Goal: Task Accomplishment & Management: Complete application form

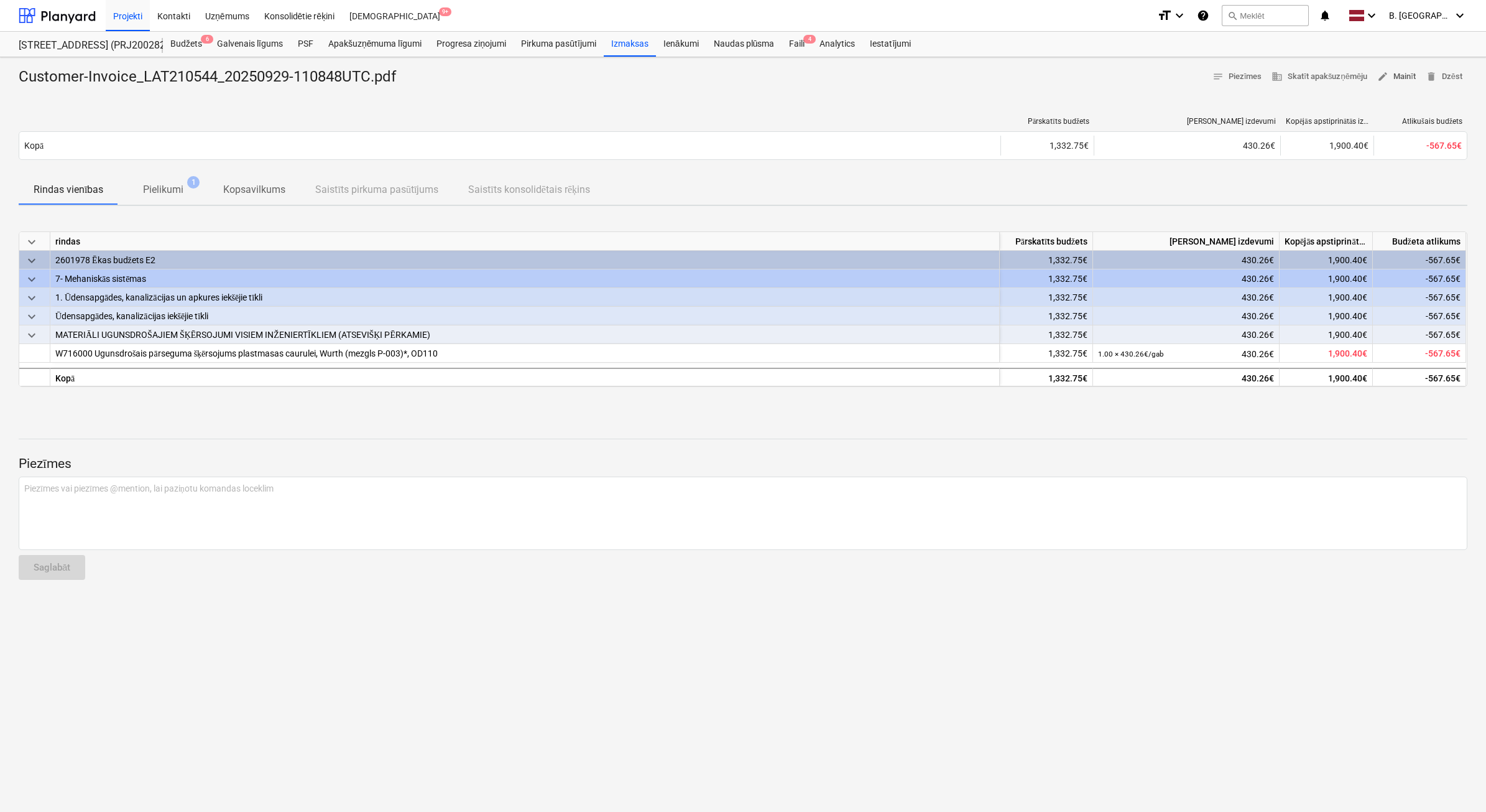
click at [1406, 82] on span "edit Mainīt" at bounding box center [1396, 77] width 38 height 15
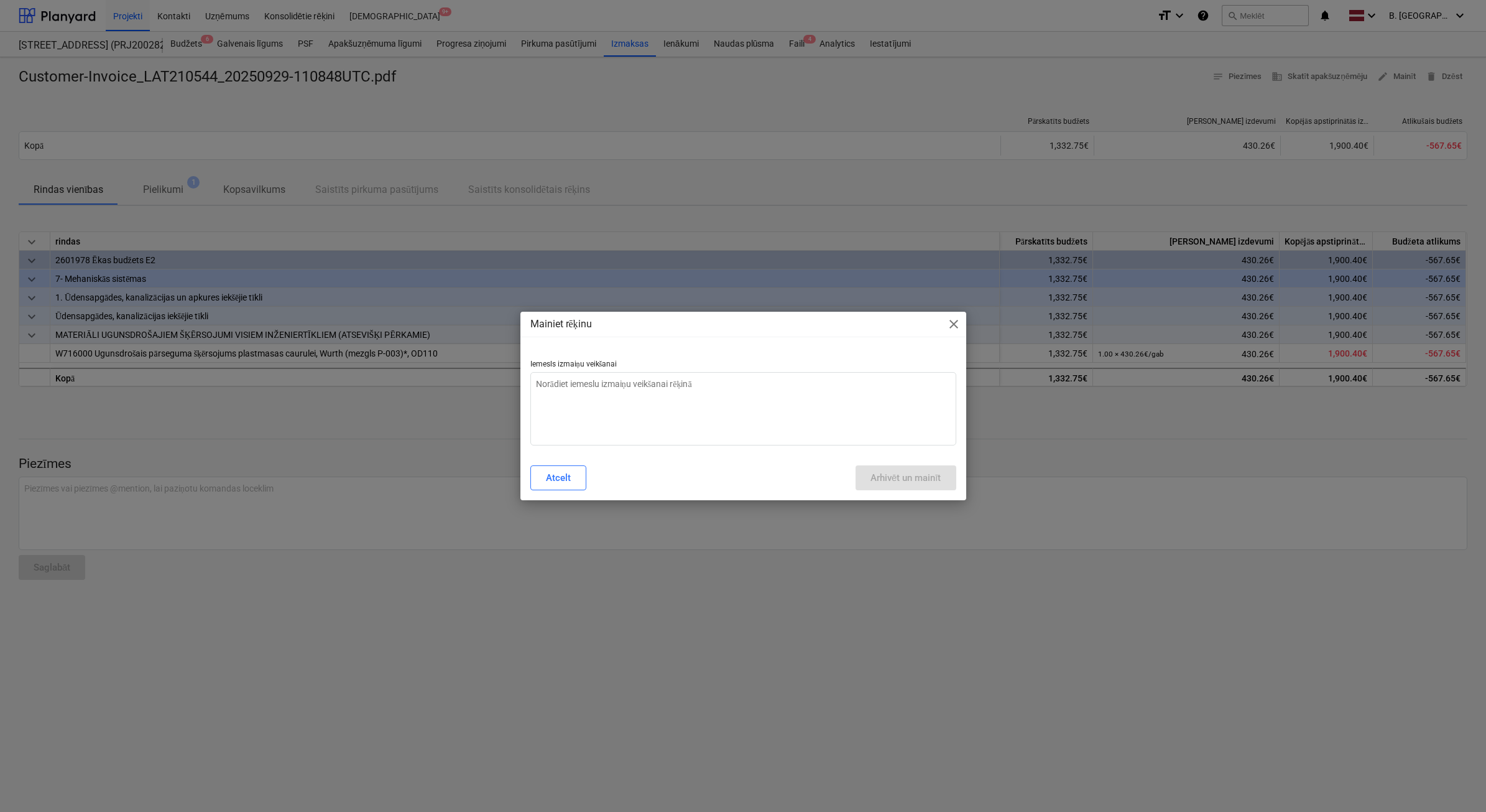
type textarea "x"
click at [662, 405] on textarea at bounding box center [743, 408] width 426 height 73
type textarea "N"
type textarea "x"
type textarea "Ne"
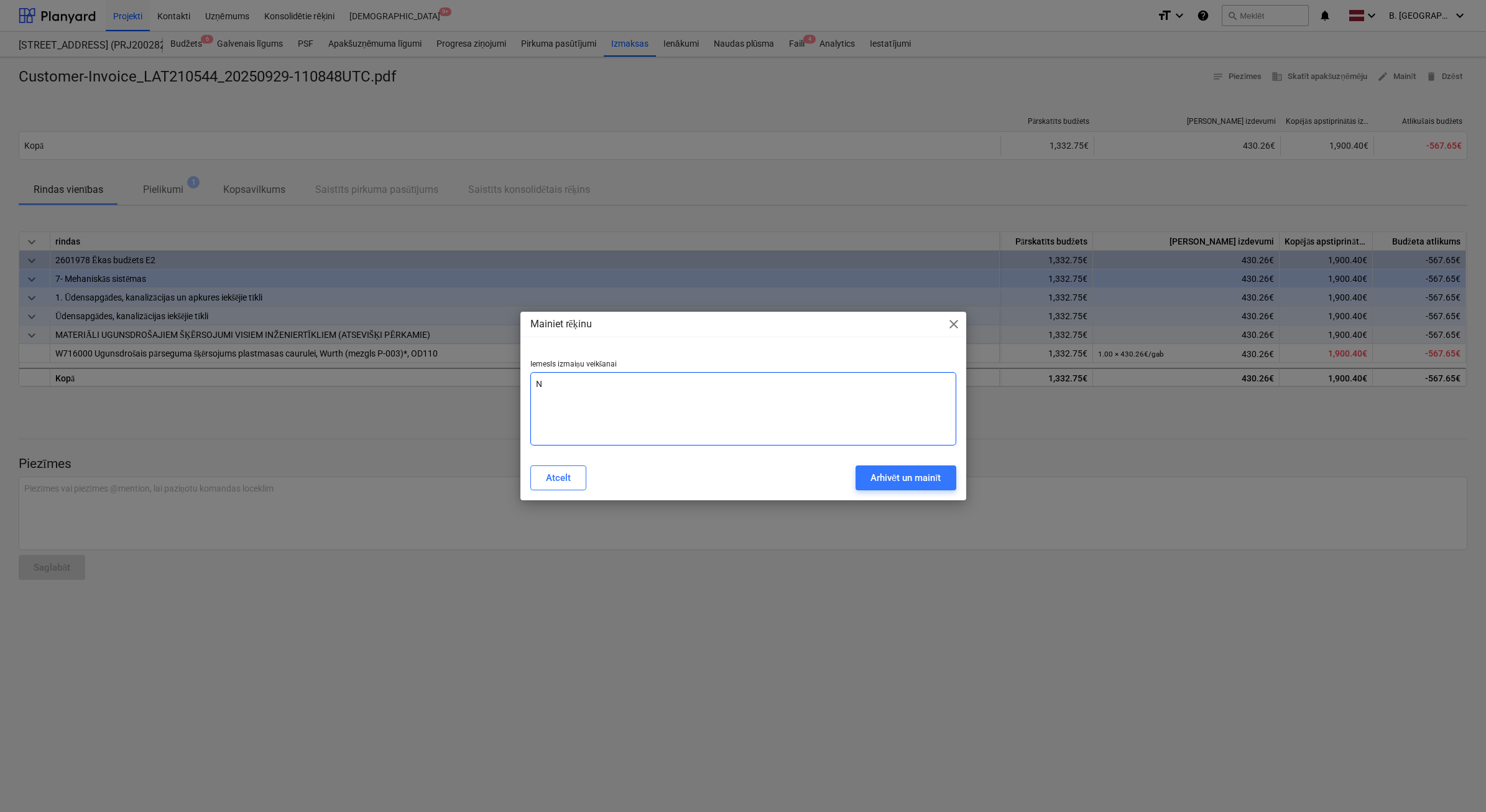
type textarea "x"
type textarea "Nep"
type textarea "x"
type textarea "Nepa"
type textarea "x"
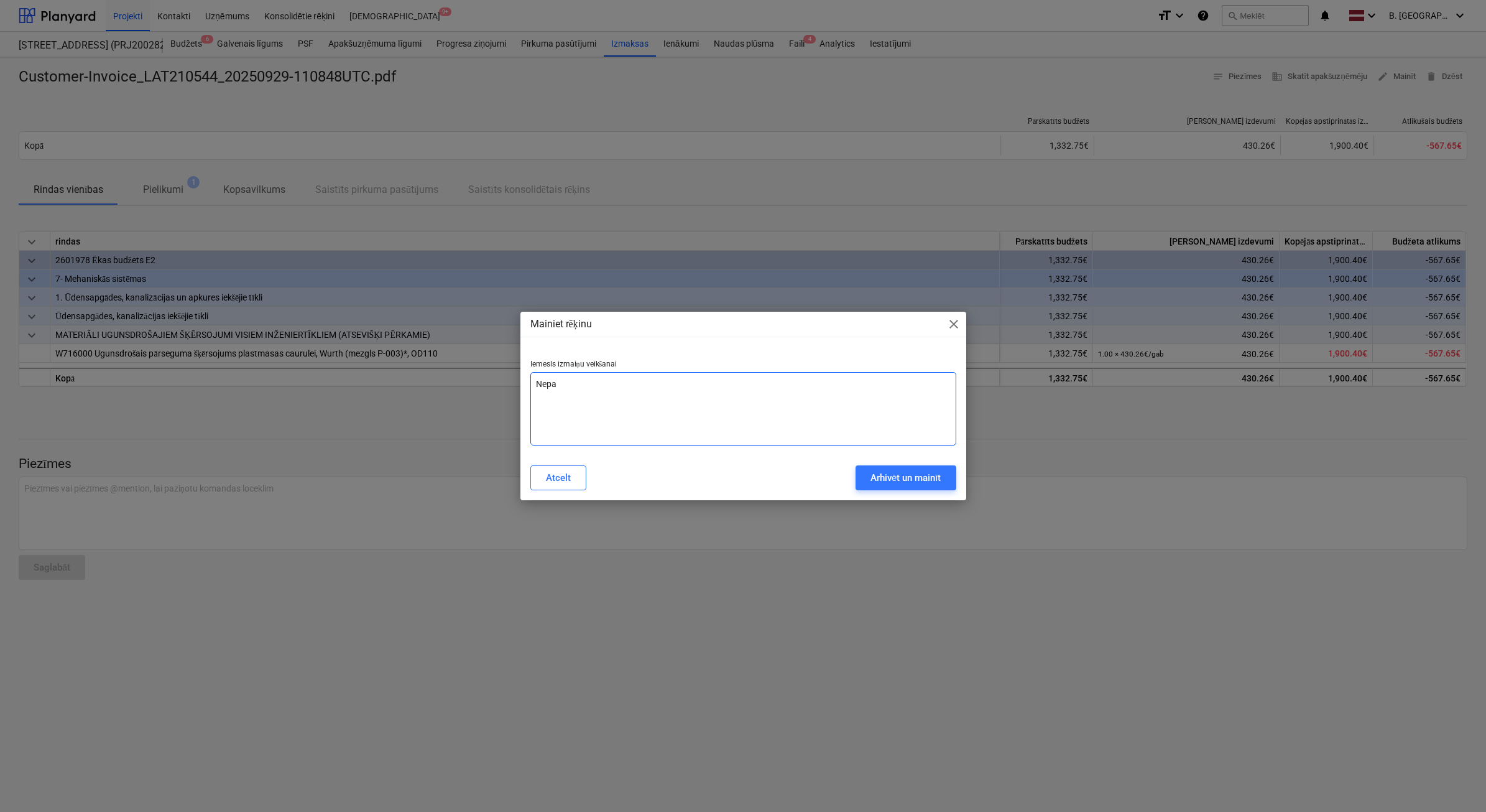
type textarea "Nepar"
type textarea "x"
type textarea "Nepare"
type textarea "x"
type textarea "Neparei"
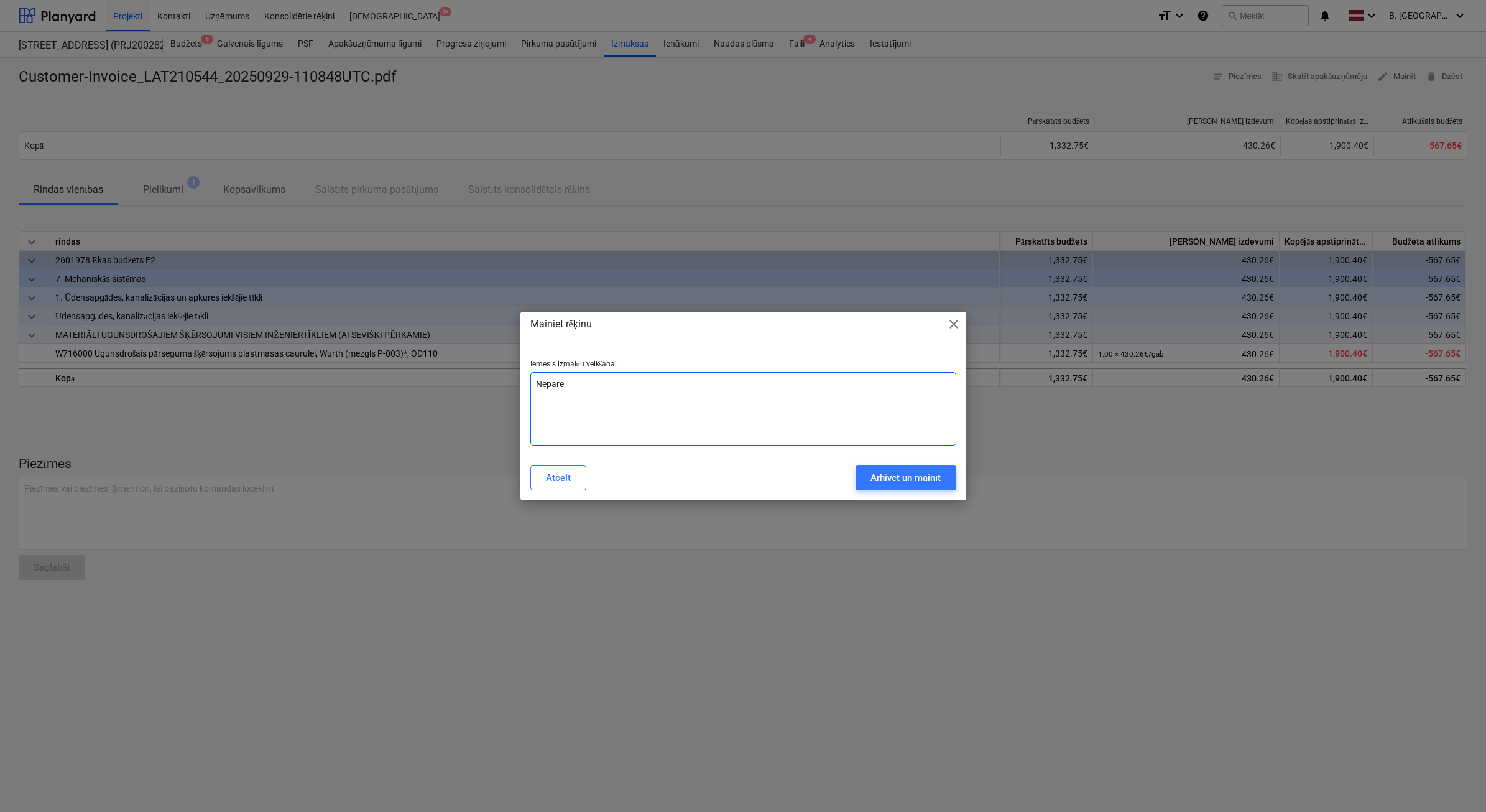
type textarea "x"
type textarea "Nepareiz"
type textarea "x"
type textarea "Nepareiza"
type textarea "x"
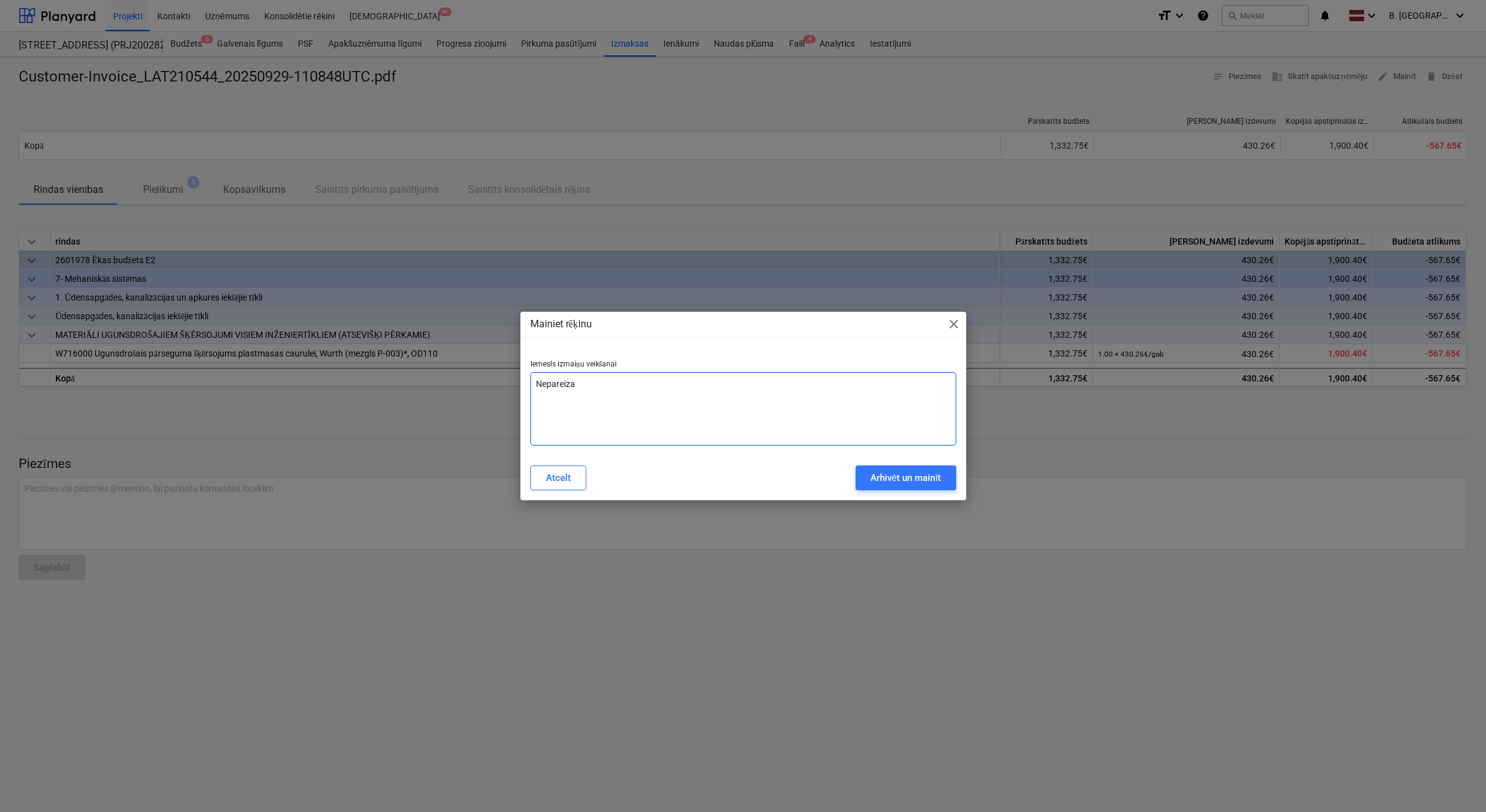
type textarea "Nepareiza"
type textarea "x"
type textarea "Nepareiza s"
type textarea "x"
type textarea "Nepareiza su"
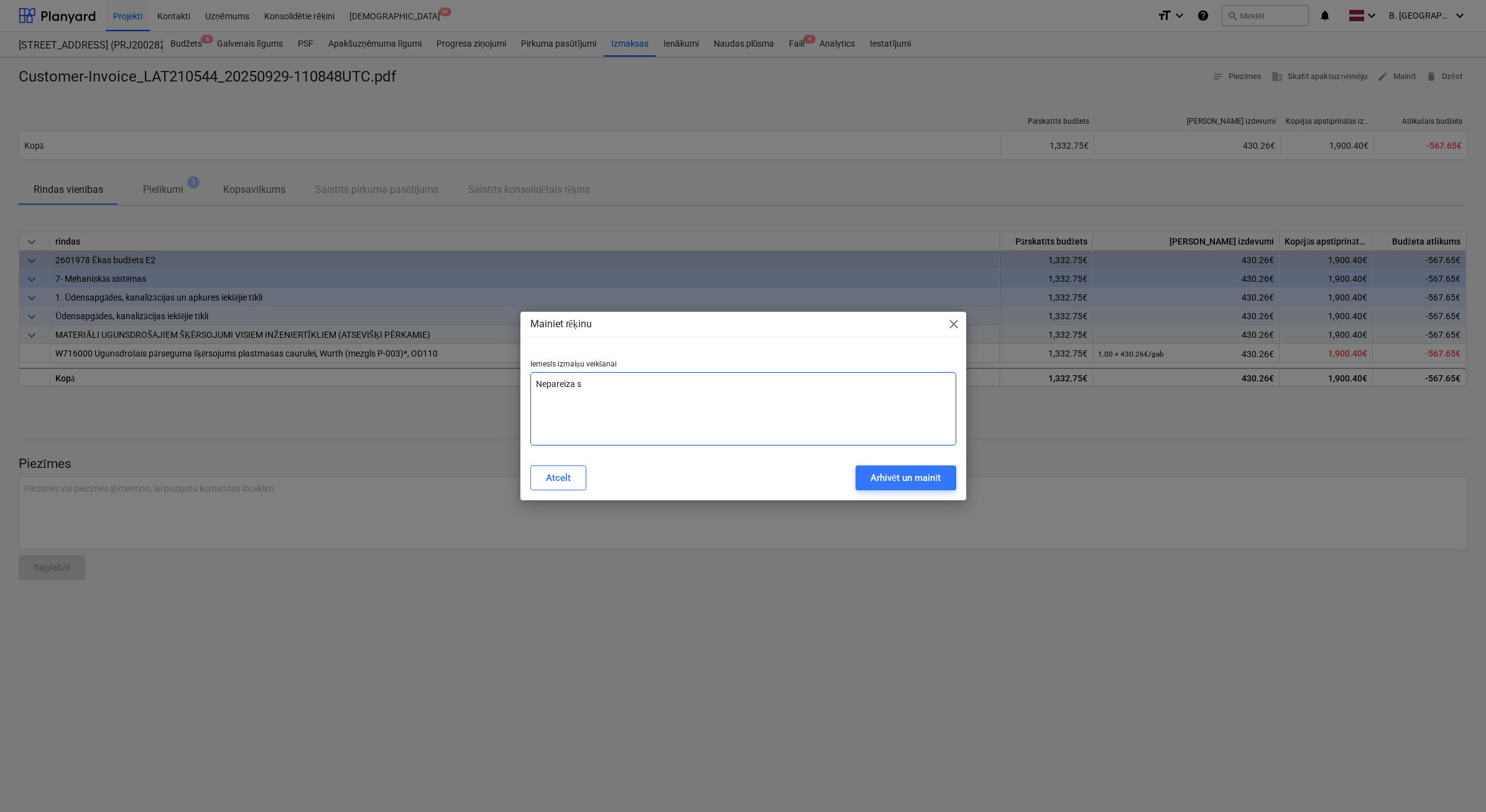
type textarea "x"
type textarea "Nepareiza sum"
type textarea "x"
type textarea "Nepareiza summ"
type textarea "x"
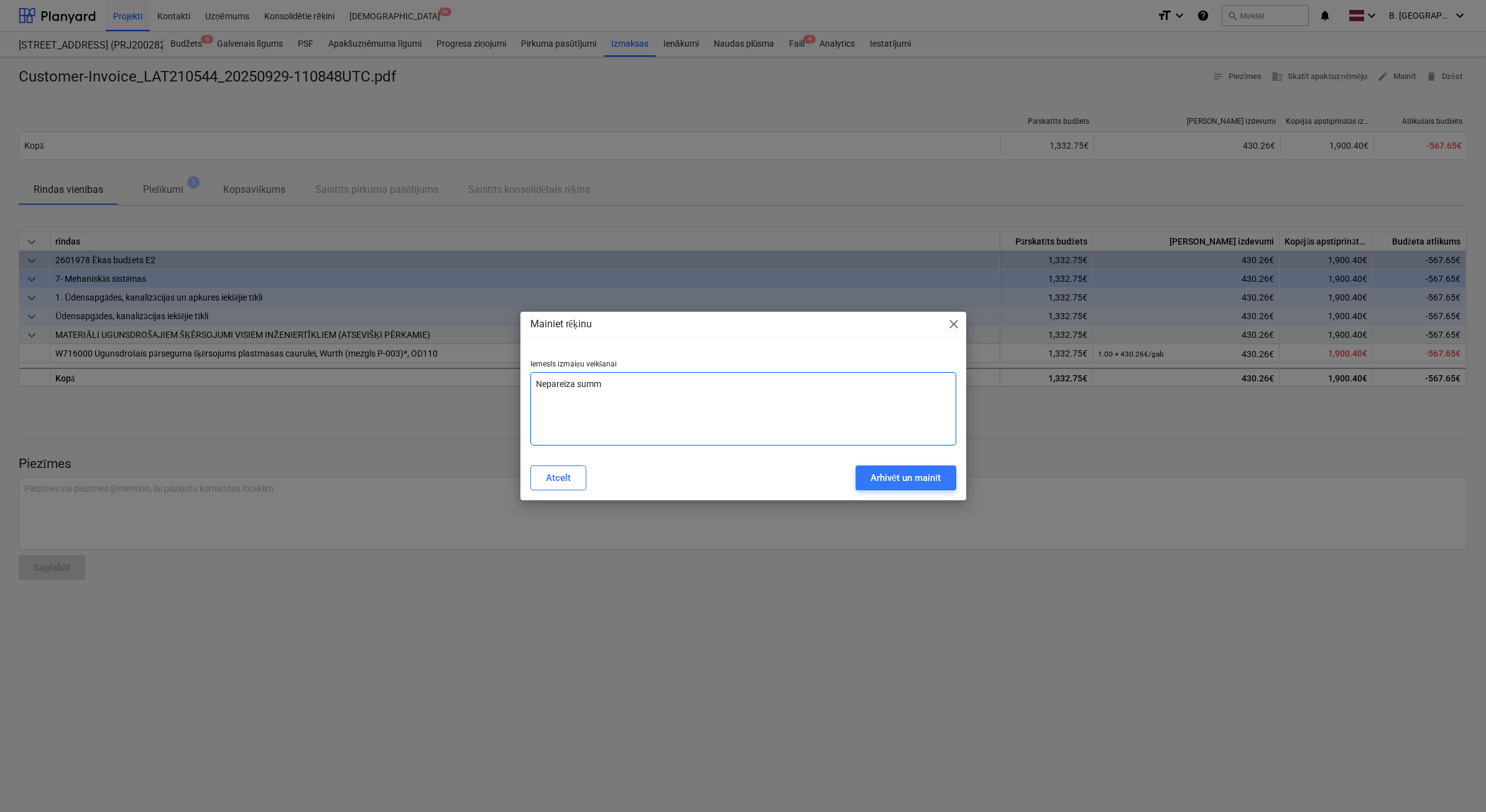
type textarea "Nepareiza summa"
type textarea "x"
type textarea "Nepareiza summa"
click at [916, 482] on div "Arhivēt un mainīt" at bounding box center [906, 477] width 71 height 16
type textarea "x"
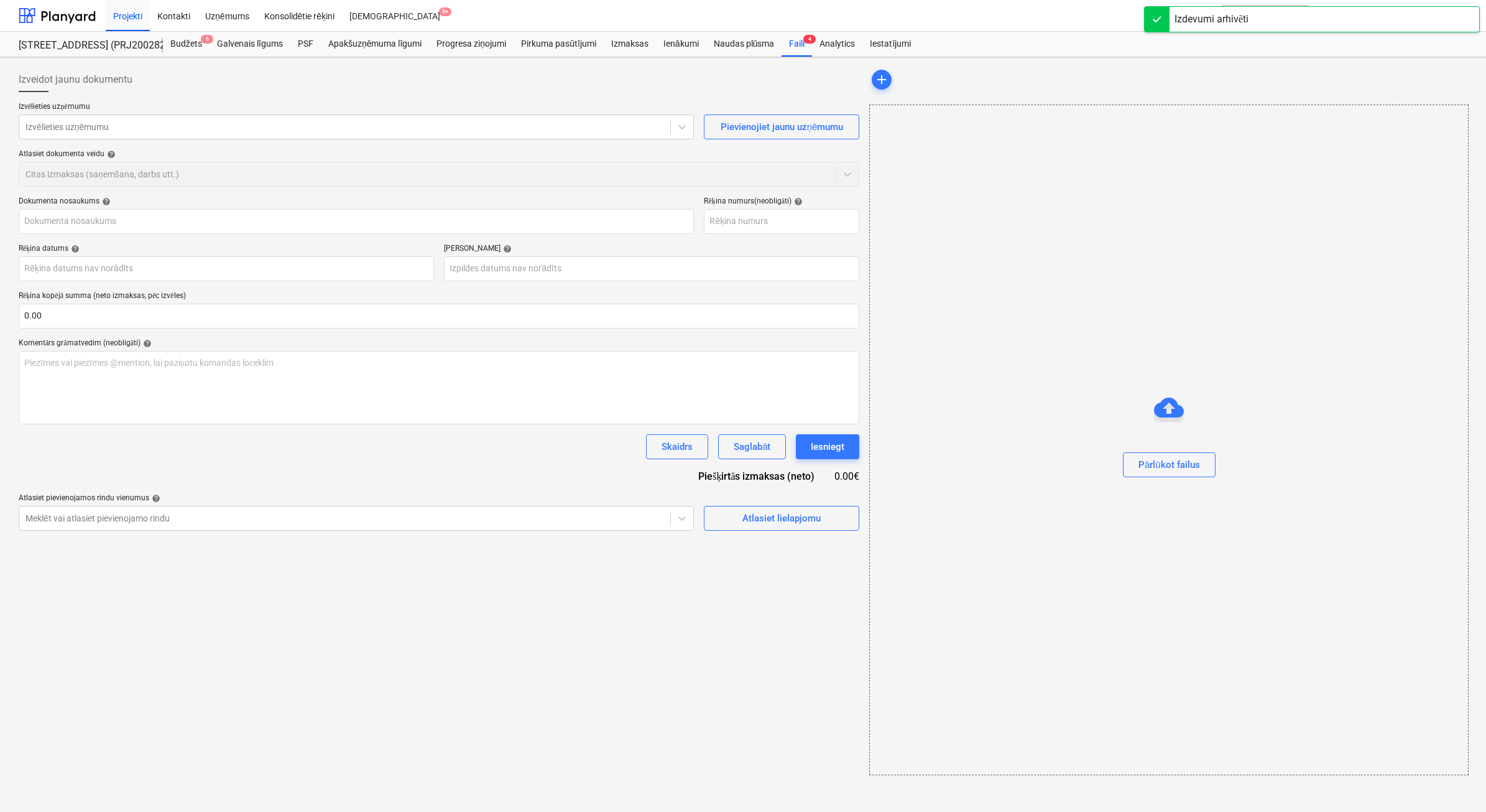
type input "Customer-Invoice_LAT210544_20250929-110848UTC.pdf"
type input "LAT210544"
type input "[DATE]"
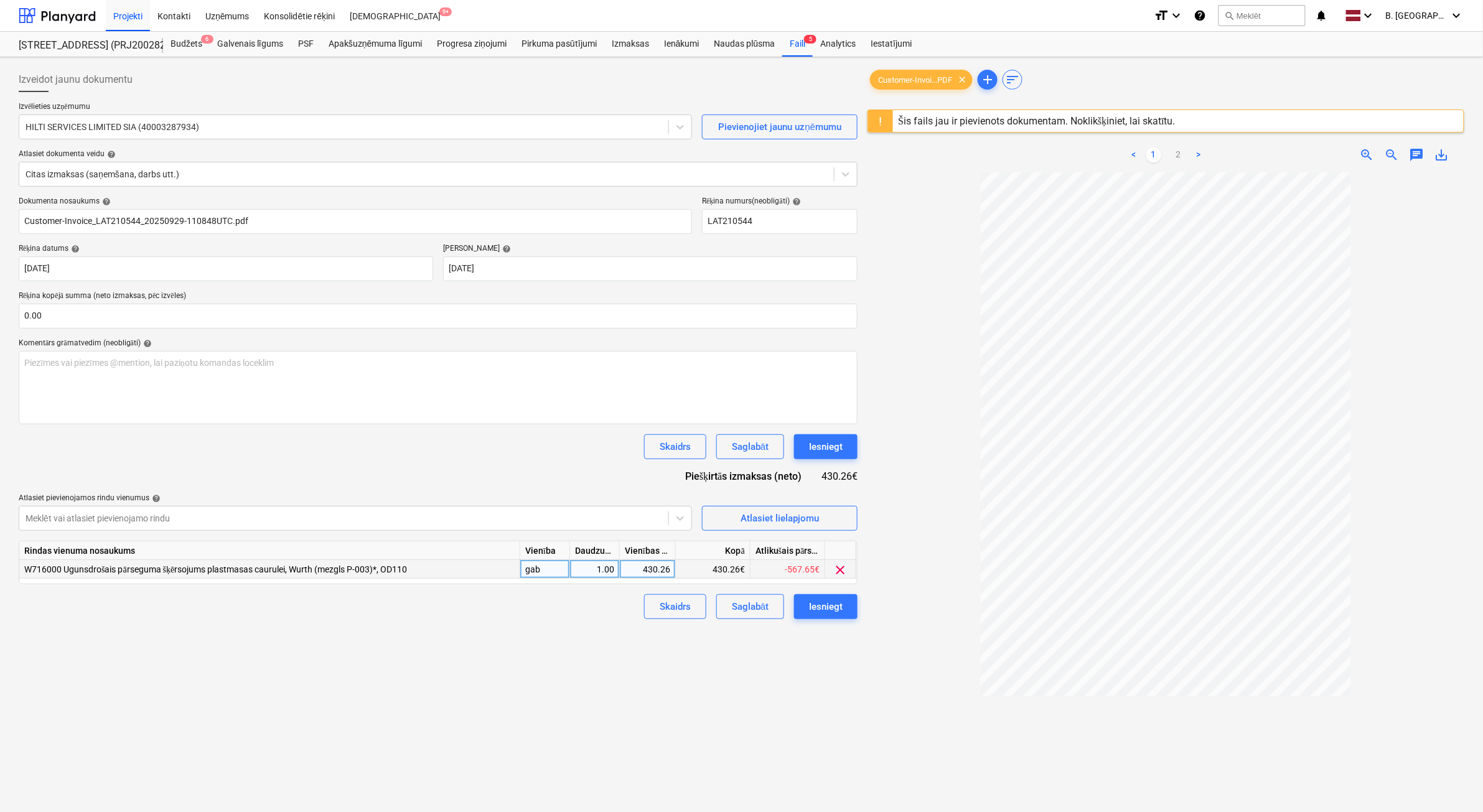
click at [641, 571] on div "430.26" at bounding box center [648, 569] width 45 height 19
type input "445.71"
click at [832, 611] on div "Iesniegt" at bounding box center [825, 606] width 34 height 16
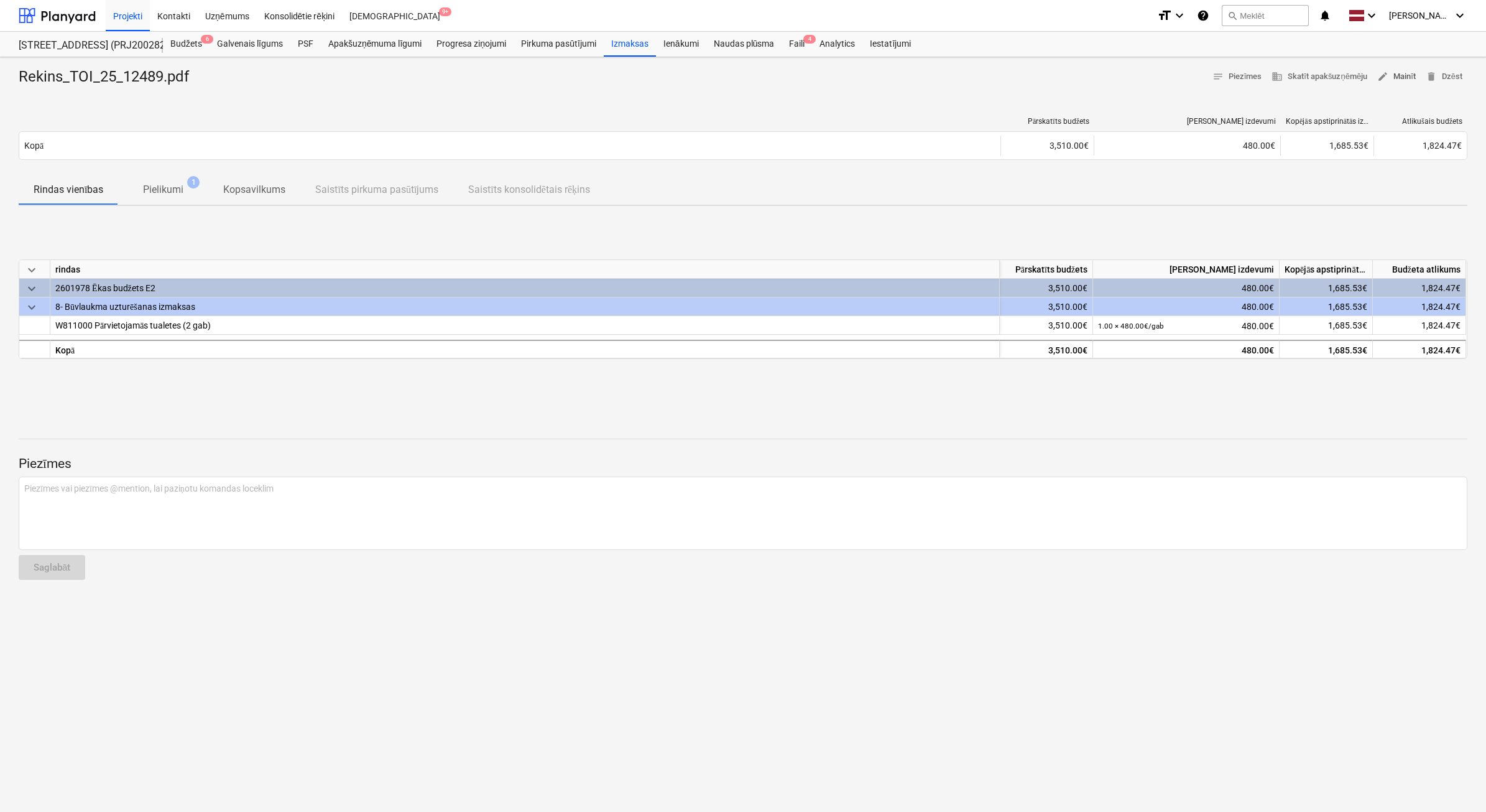
click at [1404, 73] on span "edit Mainīt" at bounding box center [1396, 77] width 38 height 15
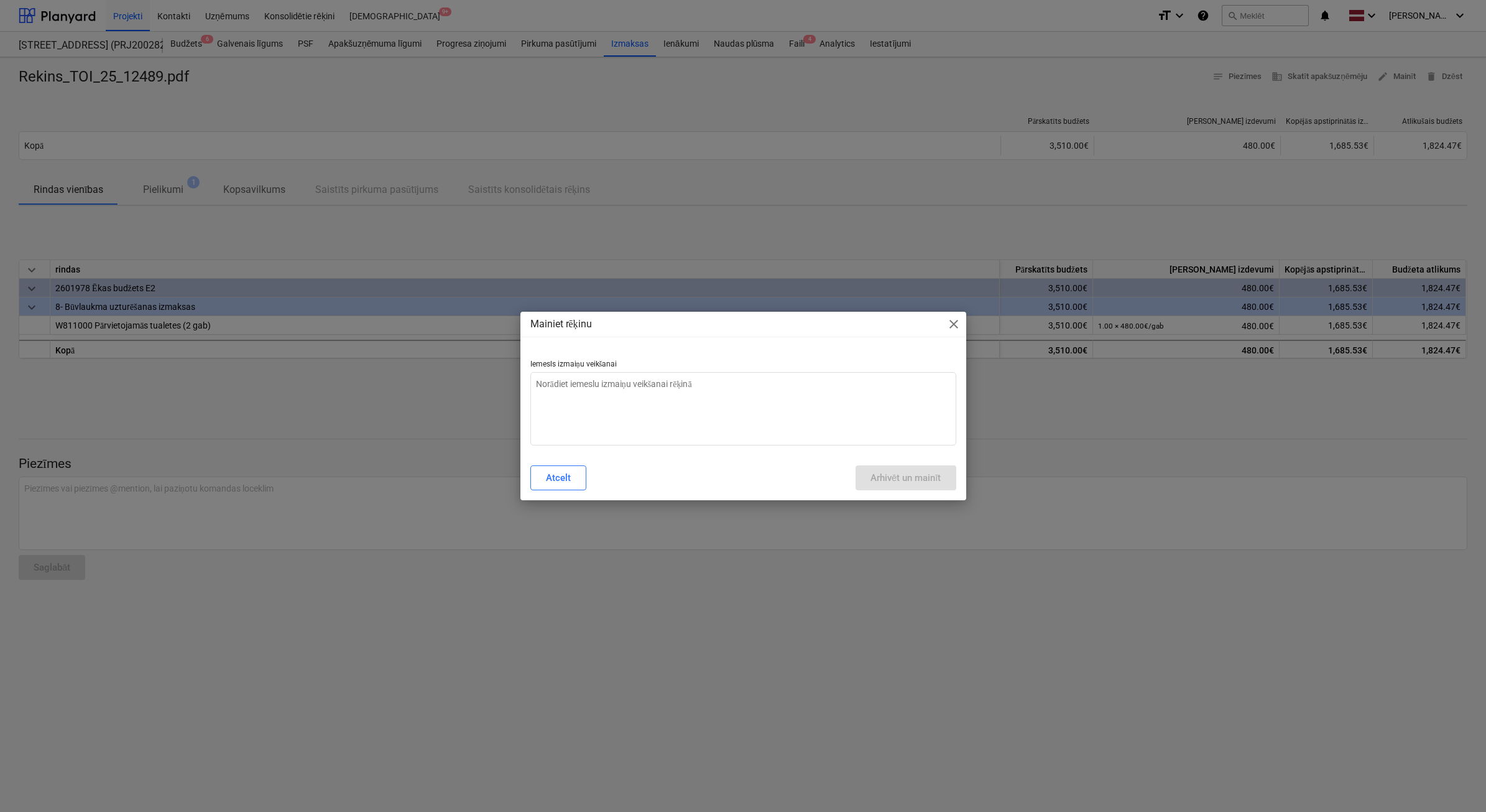
type textarea "x"
click at [884, 392] on textarea at bounding box center [743, 408] width 426 height 73
type textarea "n"
type textarea "x"
type textarea "ne"
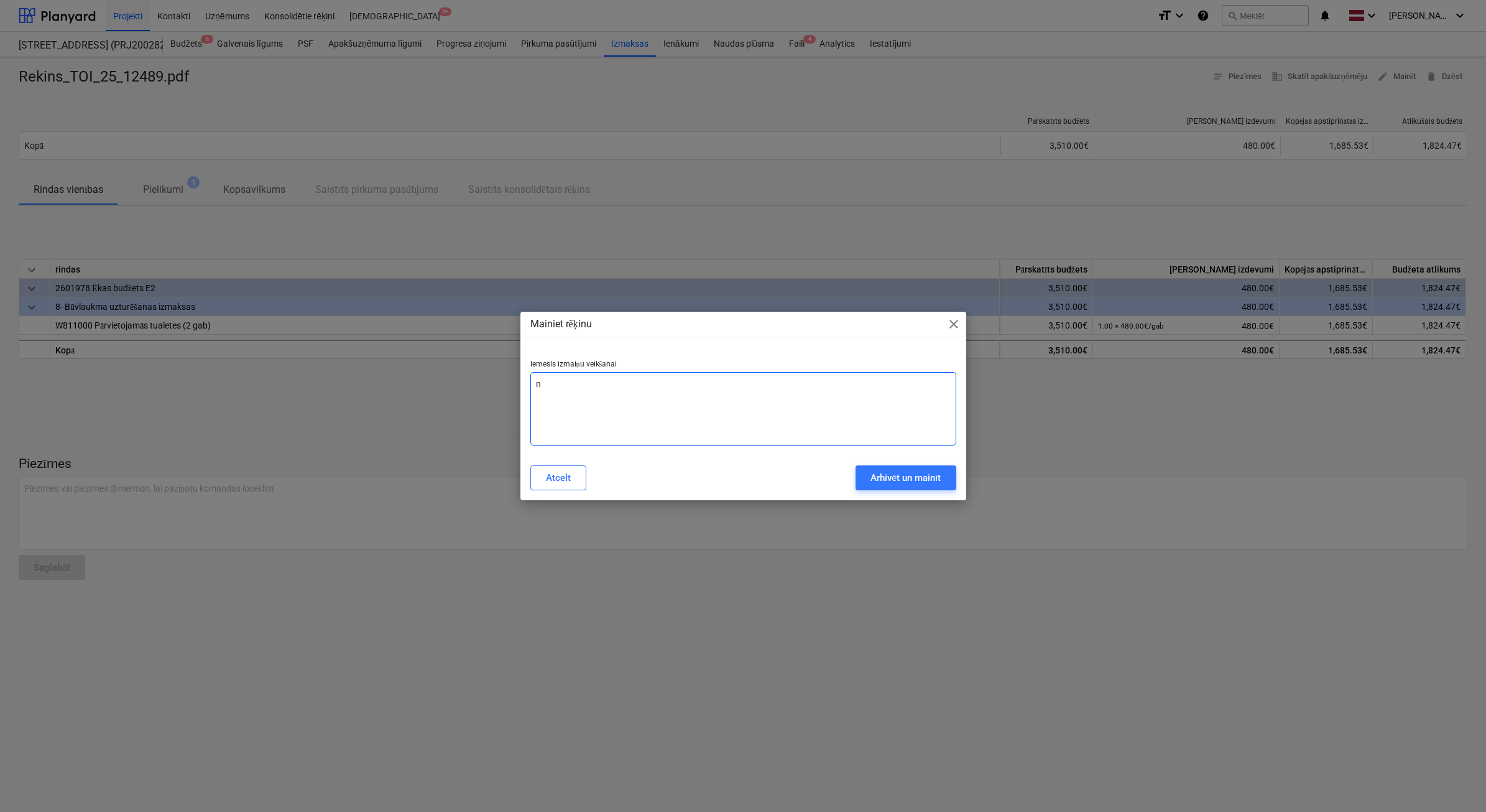
type textarea "x"
type textarea "nep"
type textarea "x"
type textarea "nepa"
type textarea "x"
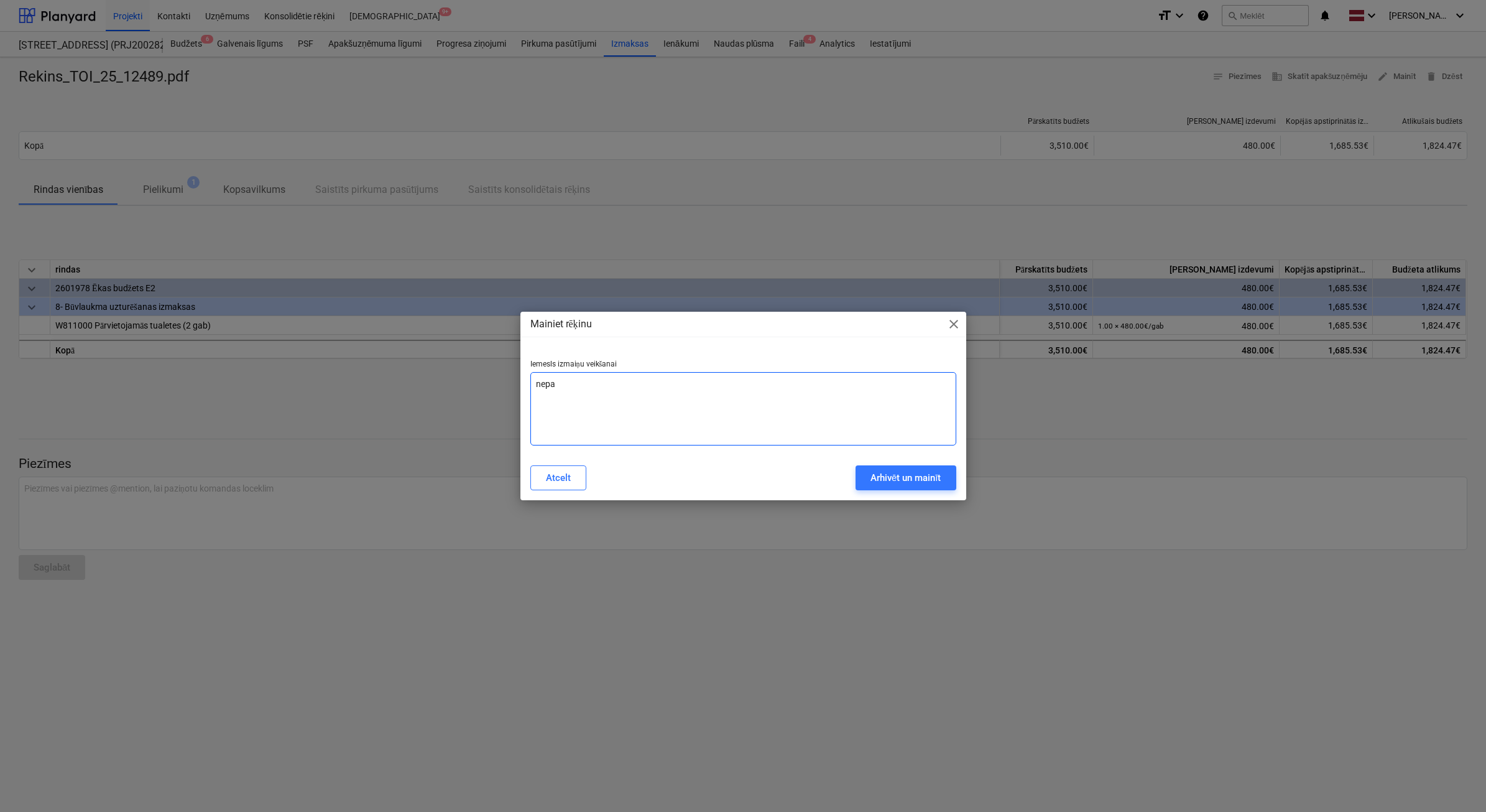
type textarea "nepar"
type textarea "x"
type textarea "nepare"
type textarea "x"
type textarea "neparei"
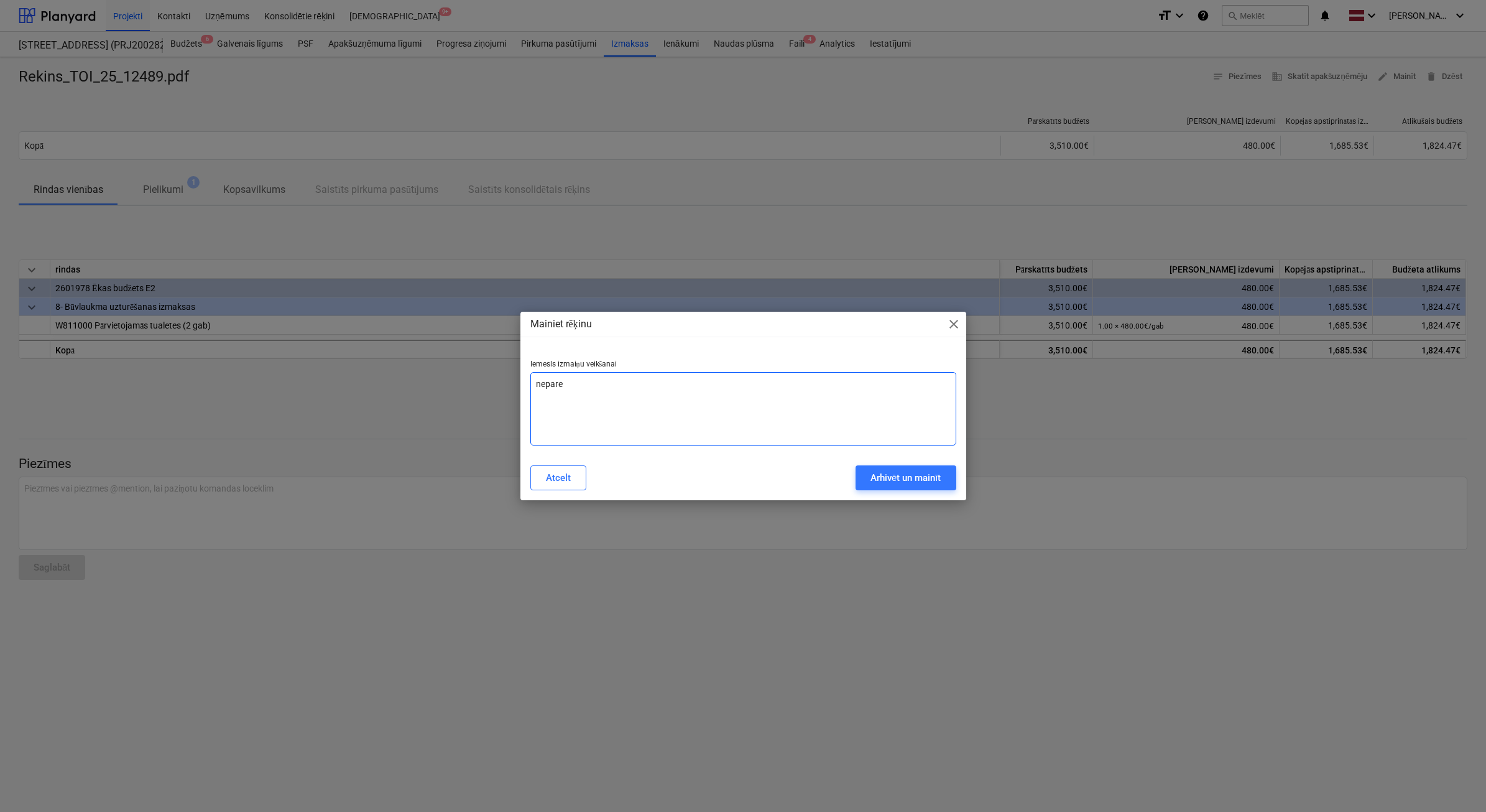
type textarea "x"
type textarea "nepareiz"
type textarea "x"
type textarea "nepareizs"
type textarea "x"
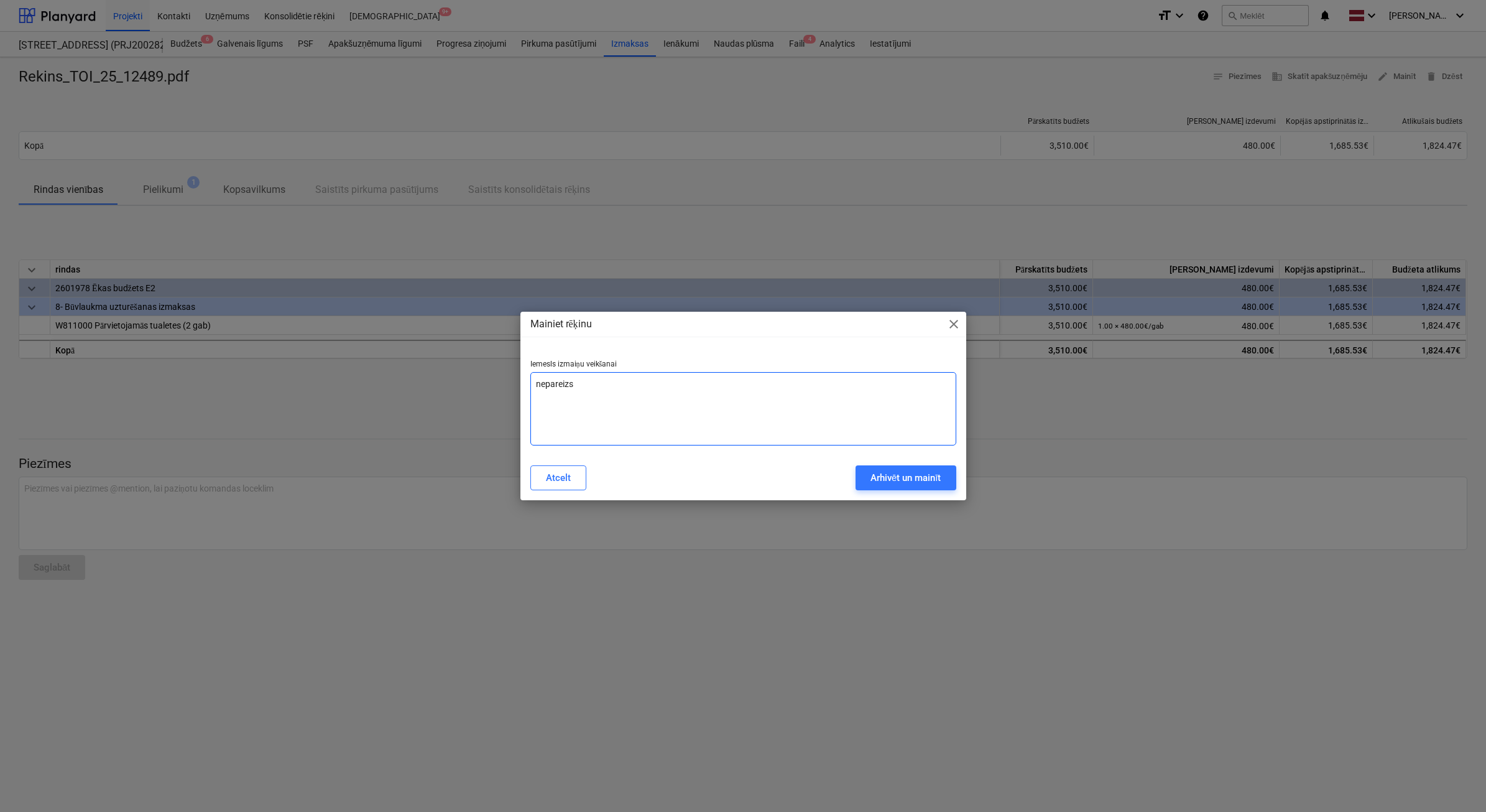
type textarea "nepareizs"
type textarea "x"
type textarea "nepareizs p"
type textarea "x"
type textarea "nepareizs pi"
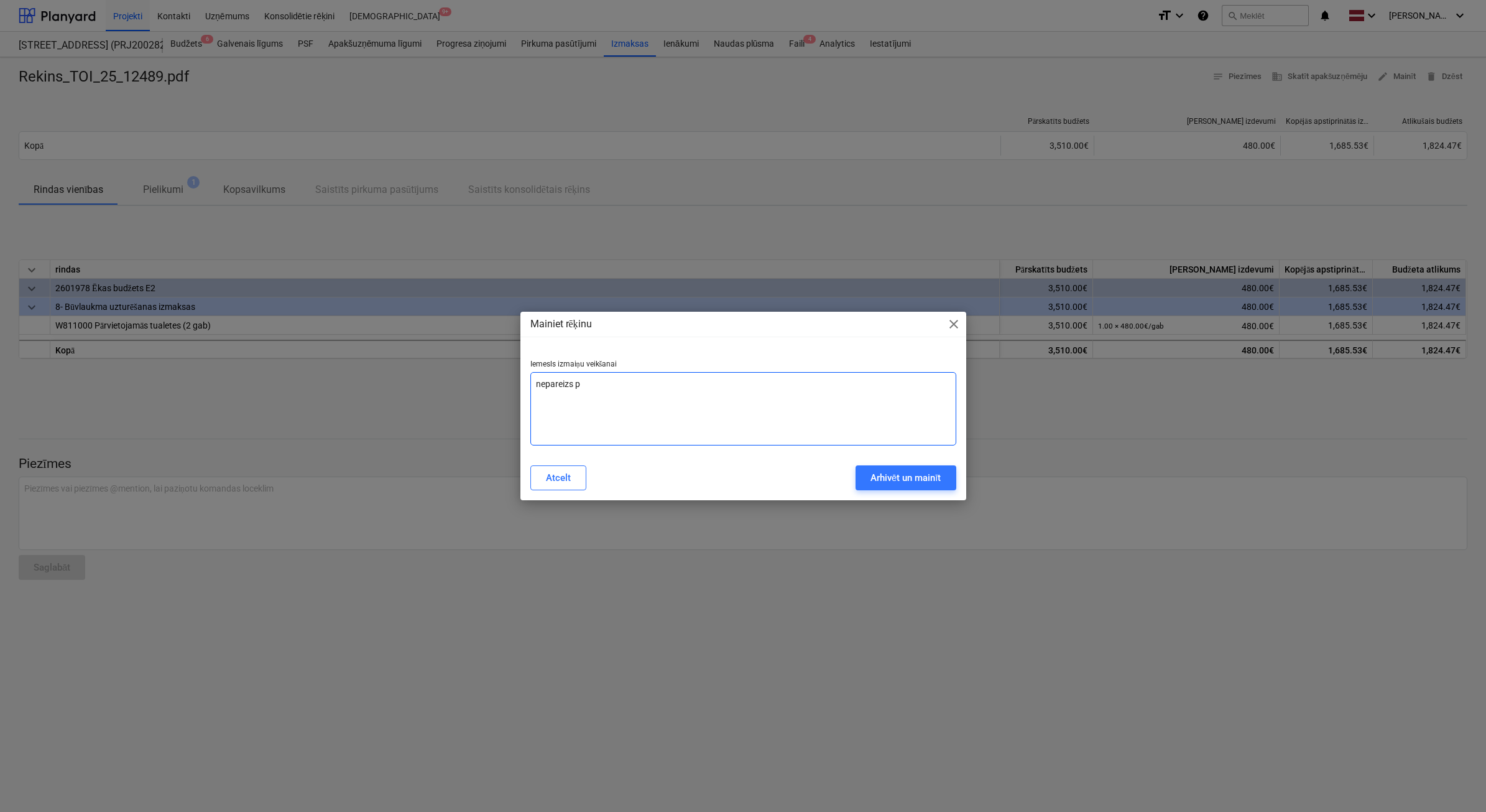
type textarea "x"
type textarea "nepareizs pie"
type textarea "x"
type textarea "nepareizs pieg"
type textarea "x"
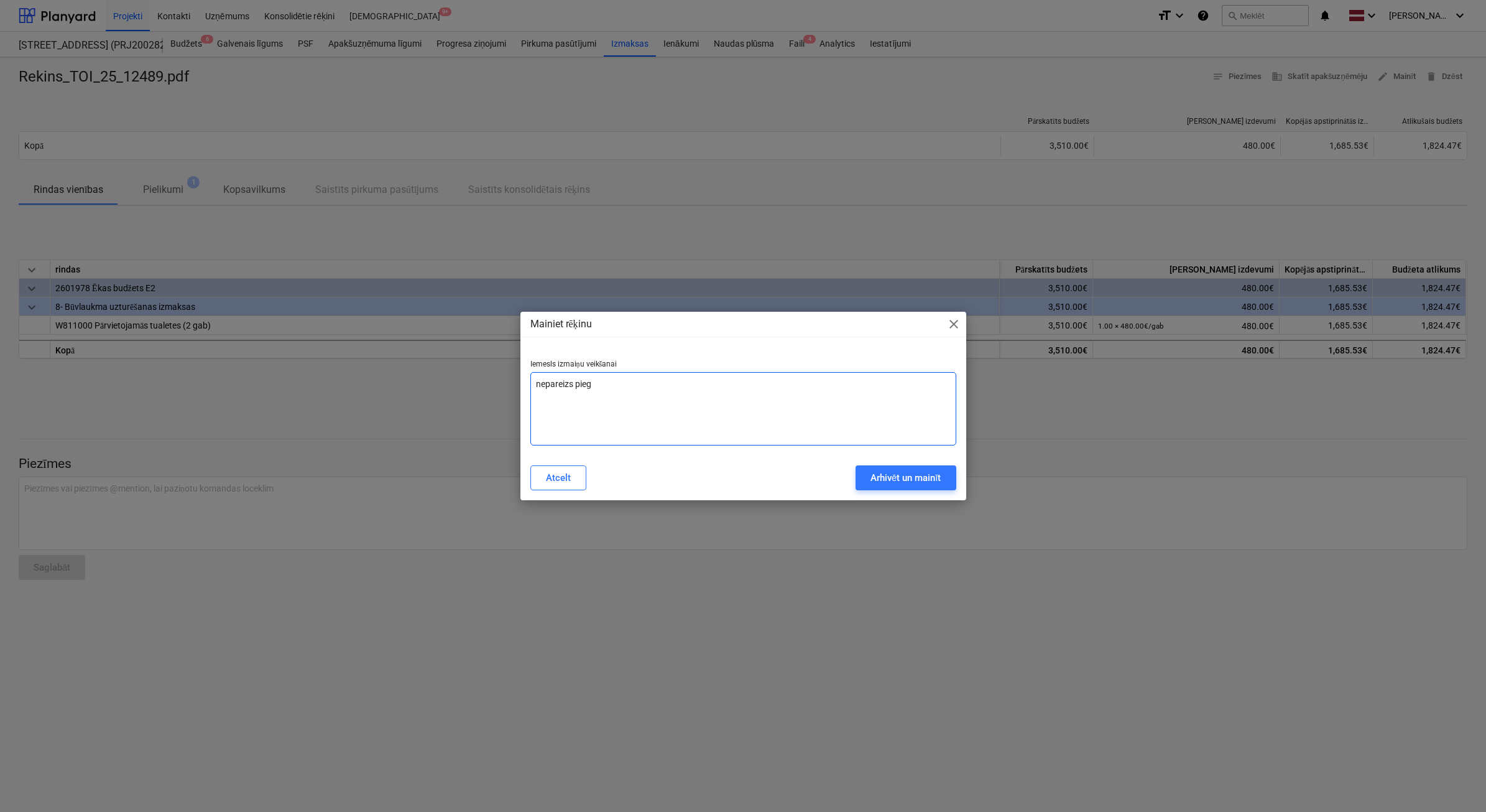
type textarea "nepareizs piegā"
type textarea "x"
type textarea "nepareizs piegād"
type textarea "x"
type textarea "nepareizs piegādā"
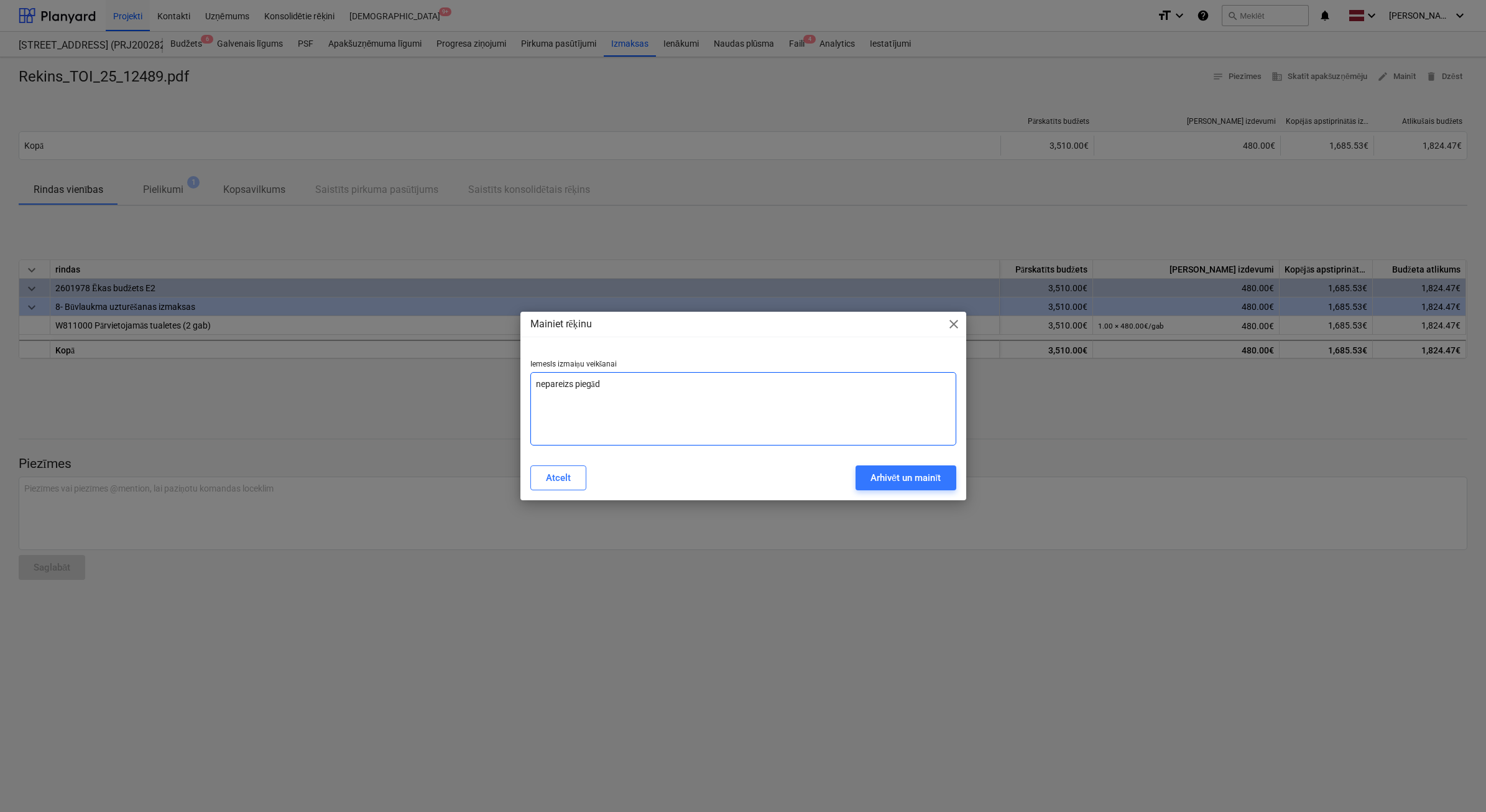
type textarea "x"
type textarea "nepareizs piegādāt"
type textarea "x"
type textarea "nepareizs piegādātā"
type textarea "x"
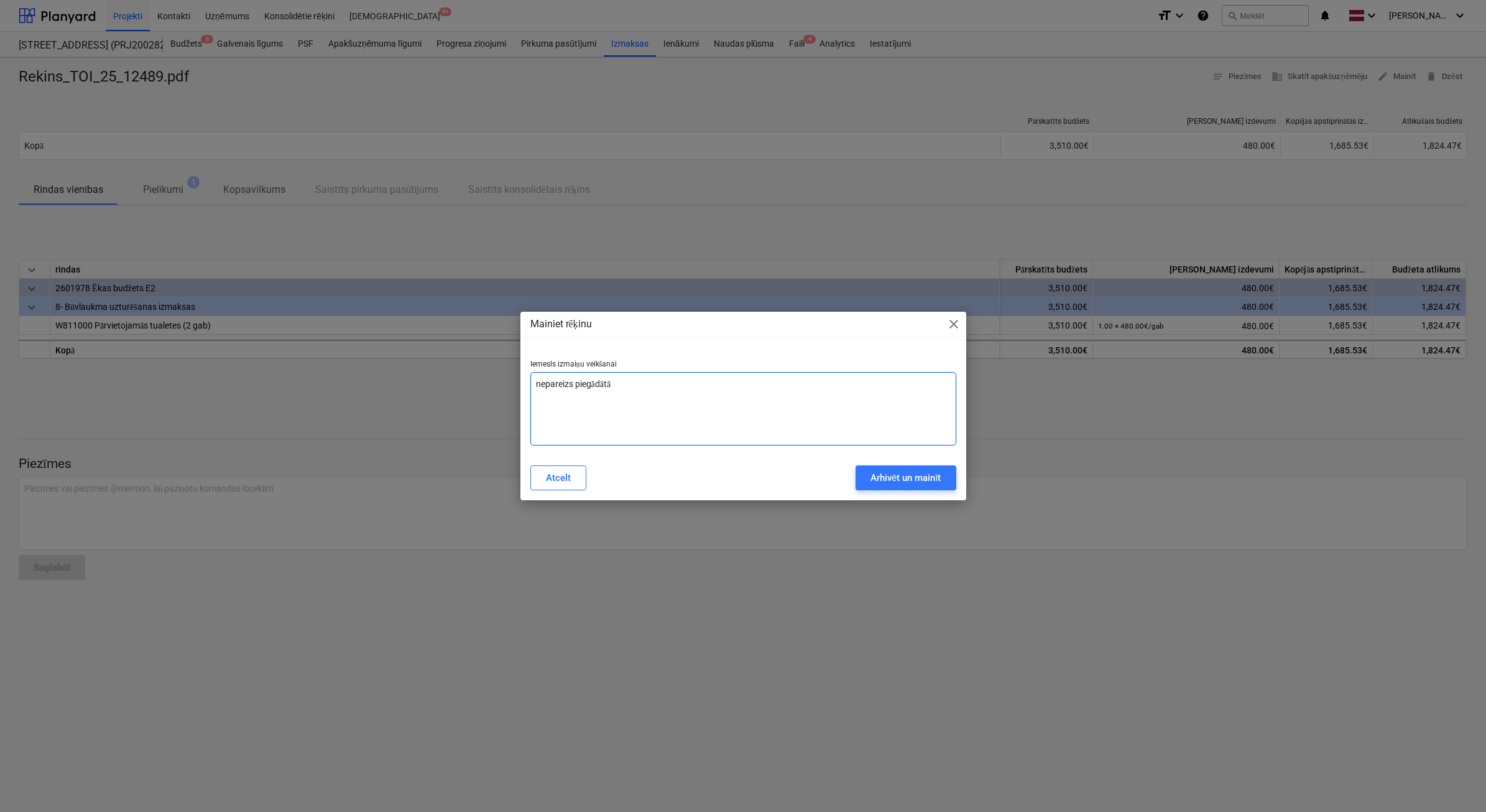
type textarea "nepareizs piegādātāj"
type textarea "x"
type textarea "nepareizs piegādātājs"
type textarea "x"
type textarea "nepareizs piegādātājs"
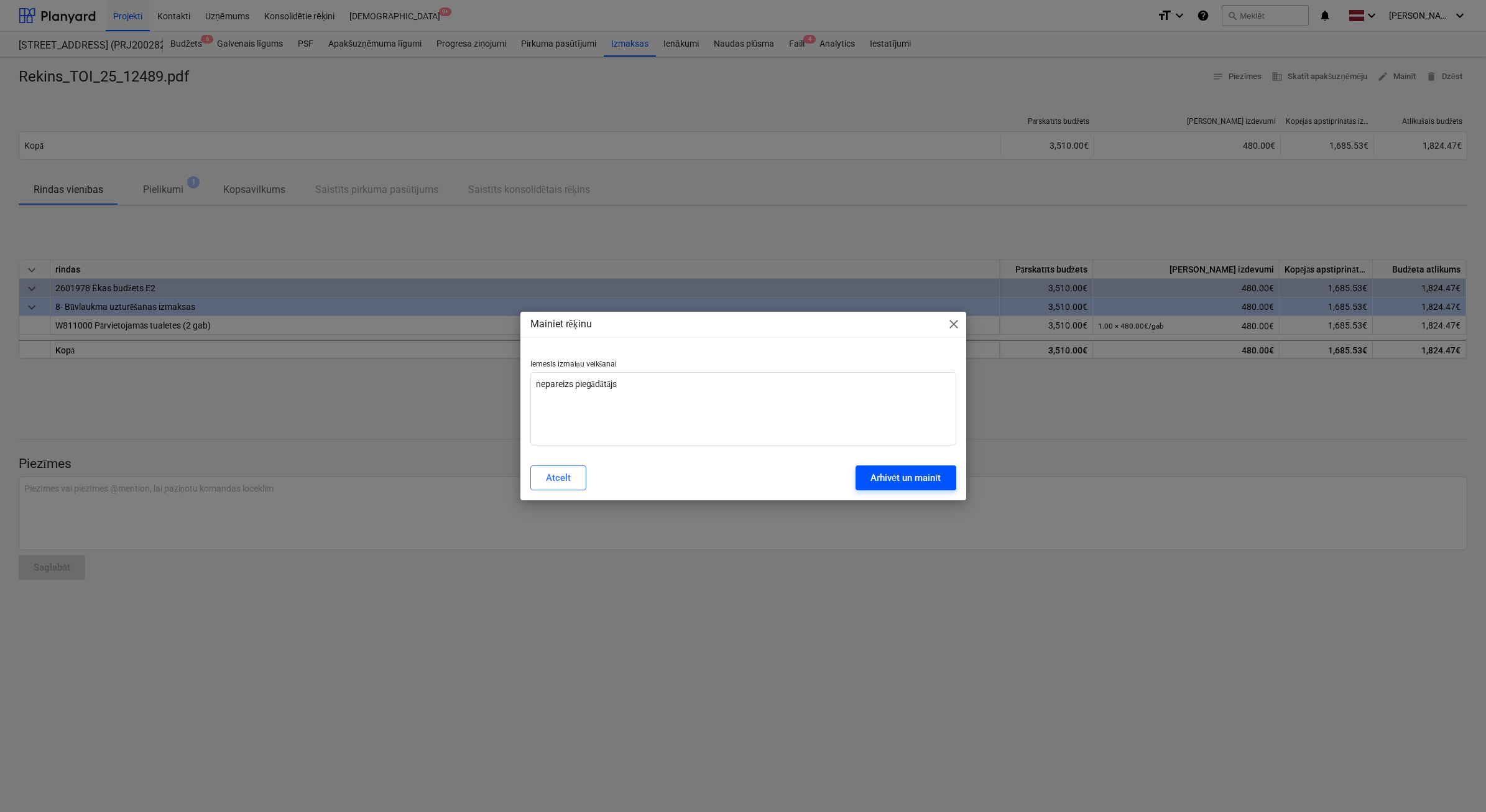
click at [911, 469] on div "Arhivēt un mainīt" at bounding box center [906, 477] width 71 height 16
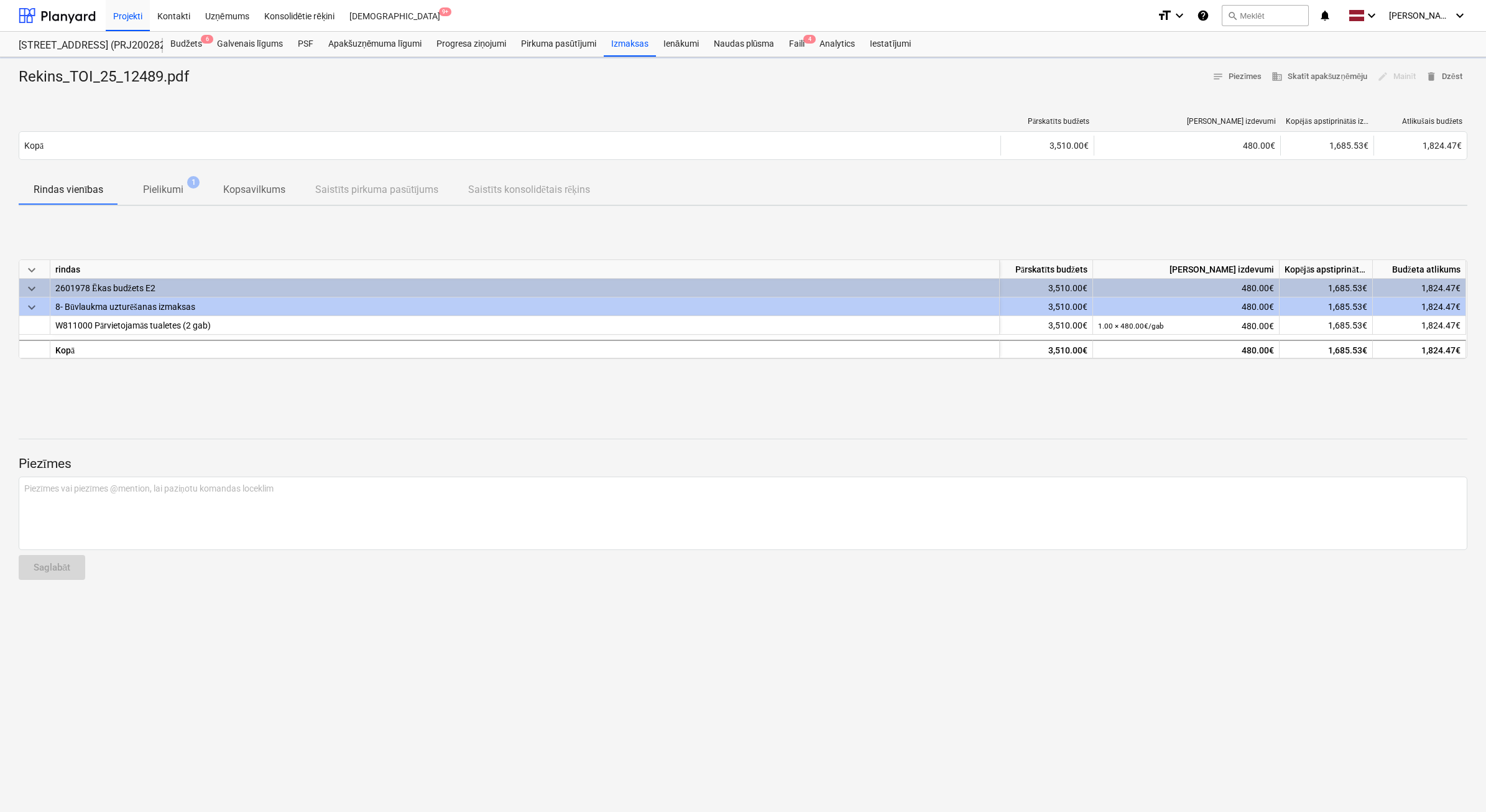
type textarea "x"
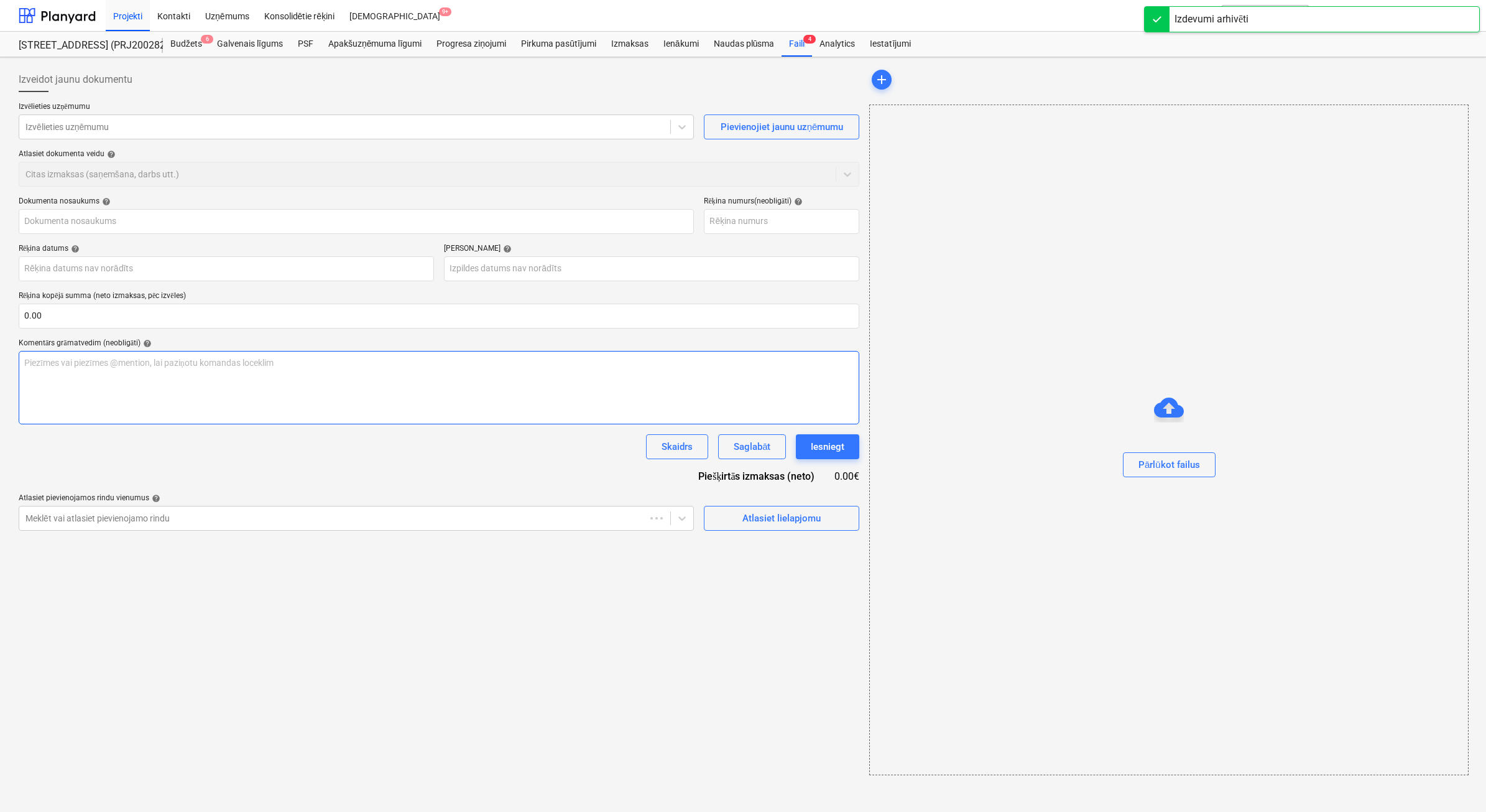
type input "Rekins_TOI_25_12489.pdf"
type input "TOI/25/12489"
type input "30 Sep 2025"
type input "10 Oct 2025"
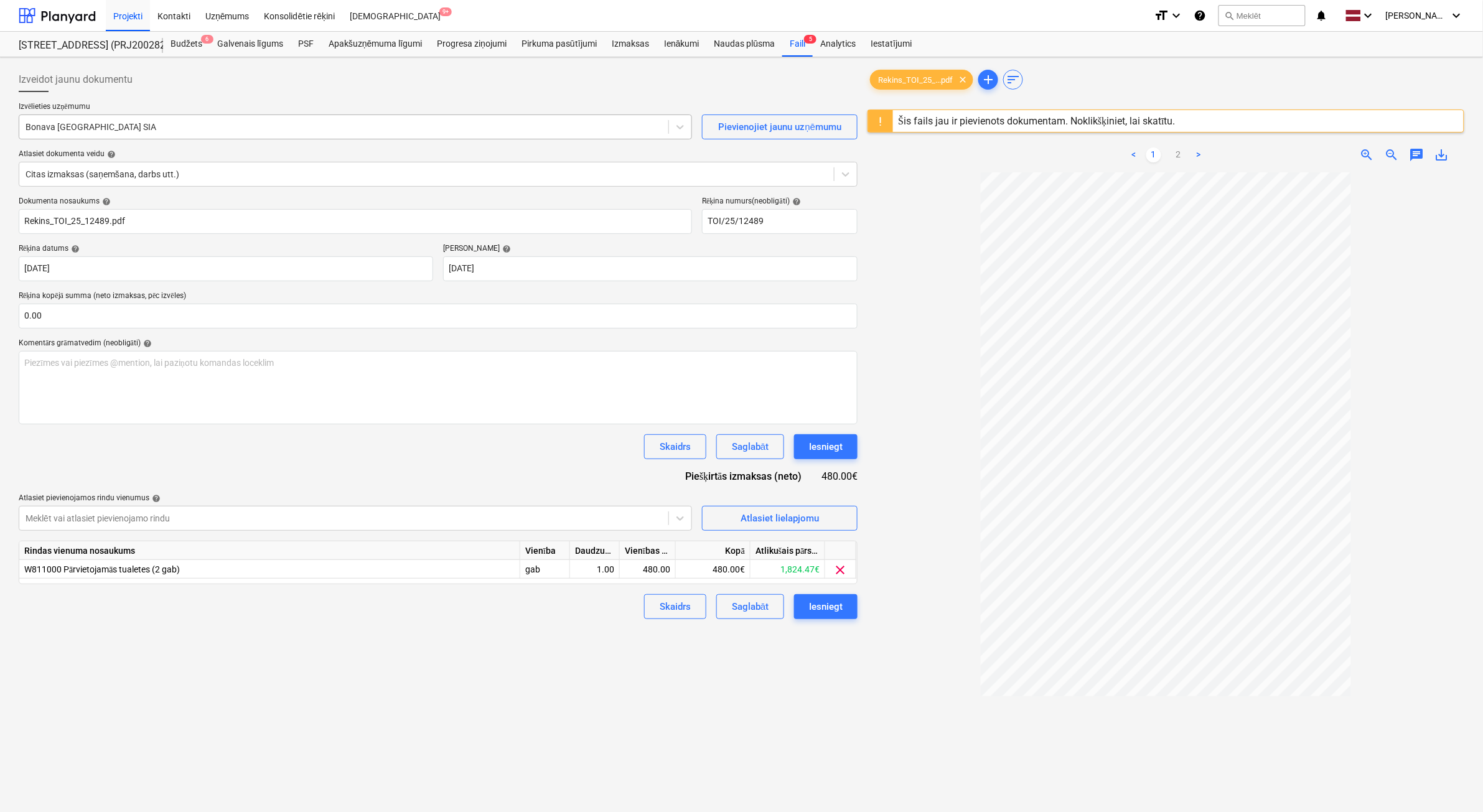
click at [182, 121] on div at bounding box center [344, 126] width 637 height 13
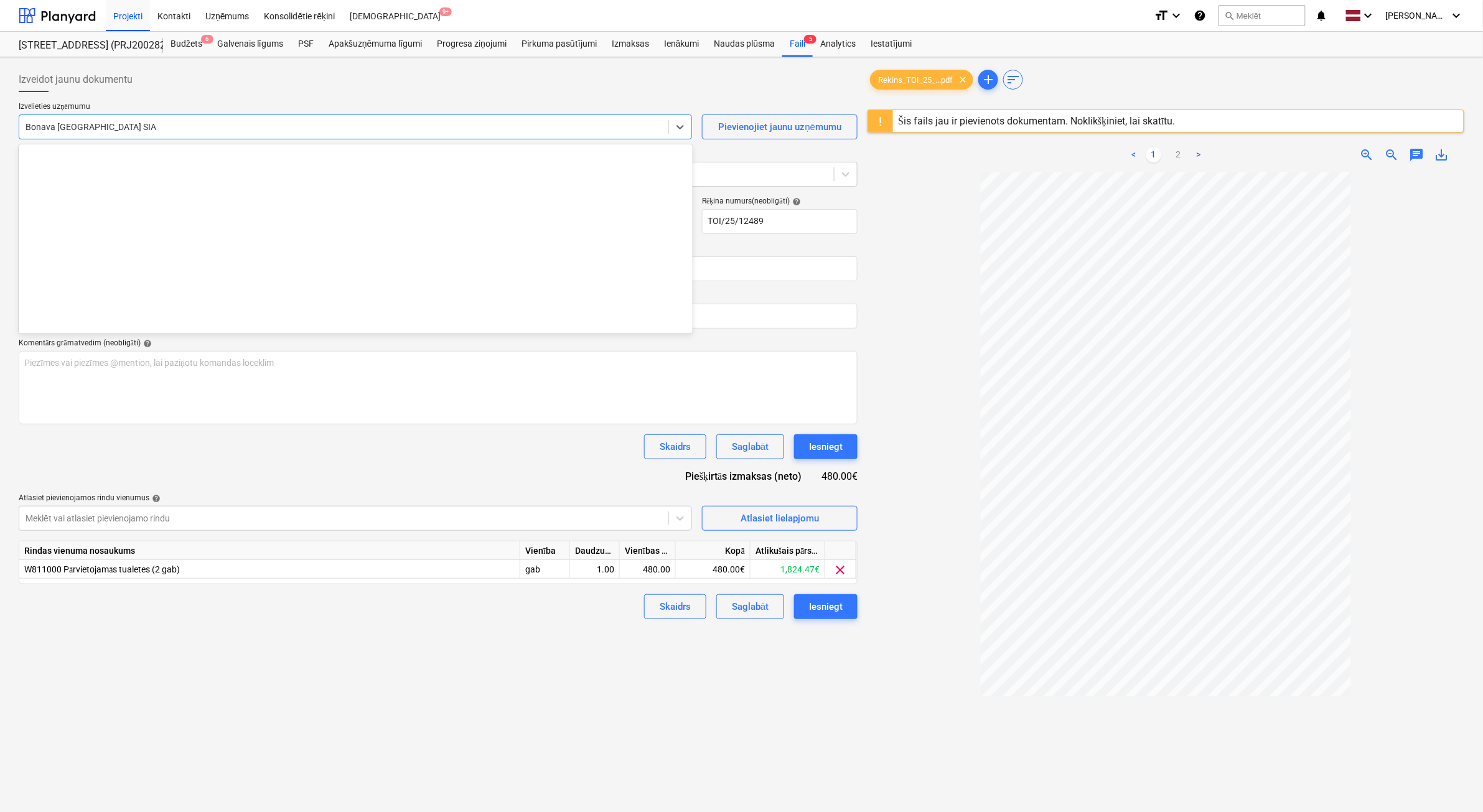
scroll to position [2350, 0]
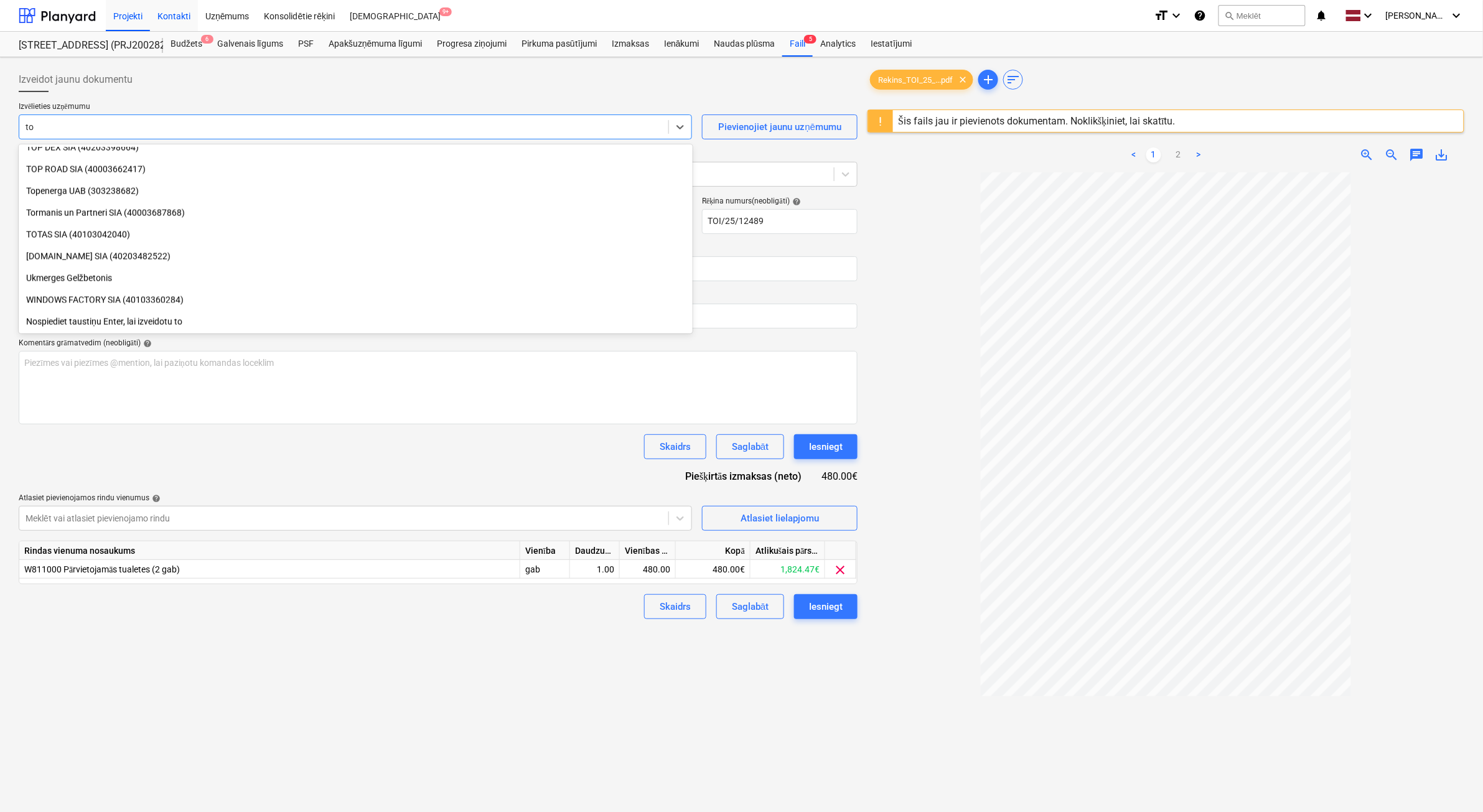
type input "toi"
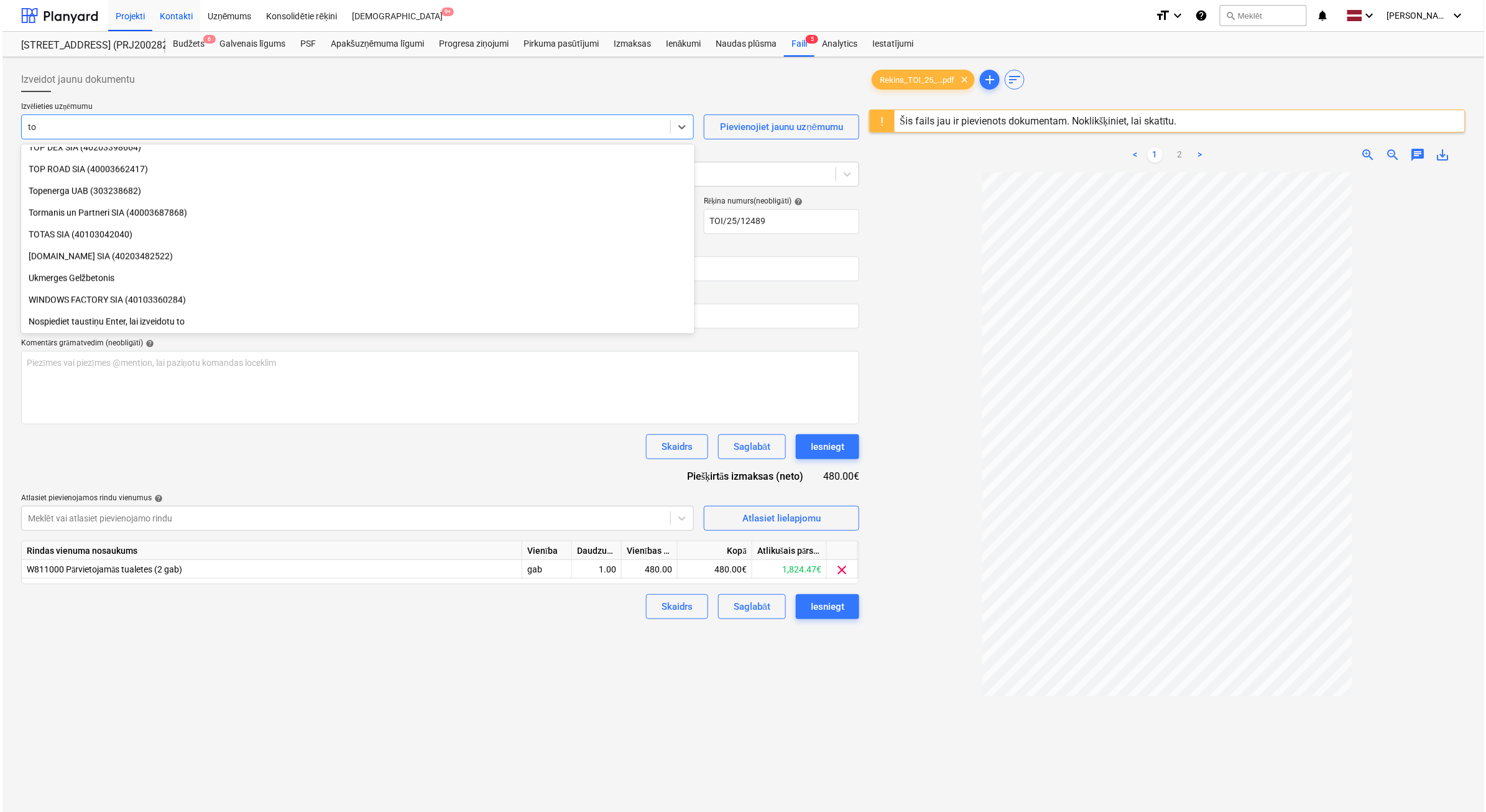
scroll to position [0, 0]
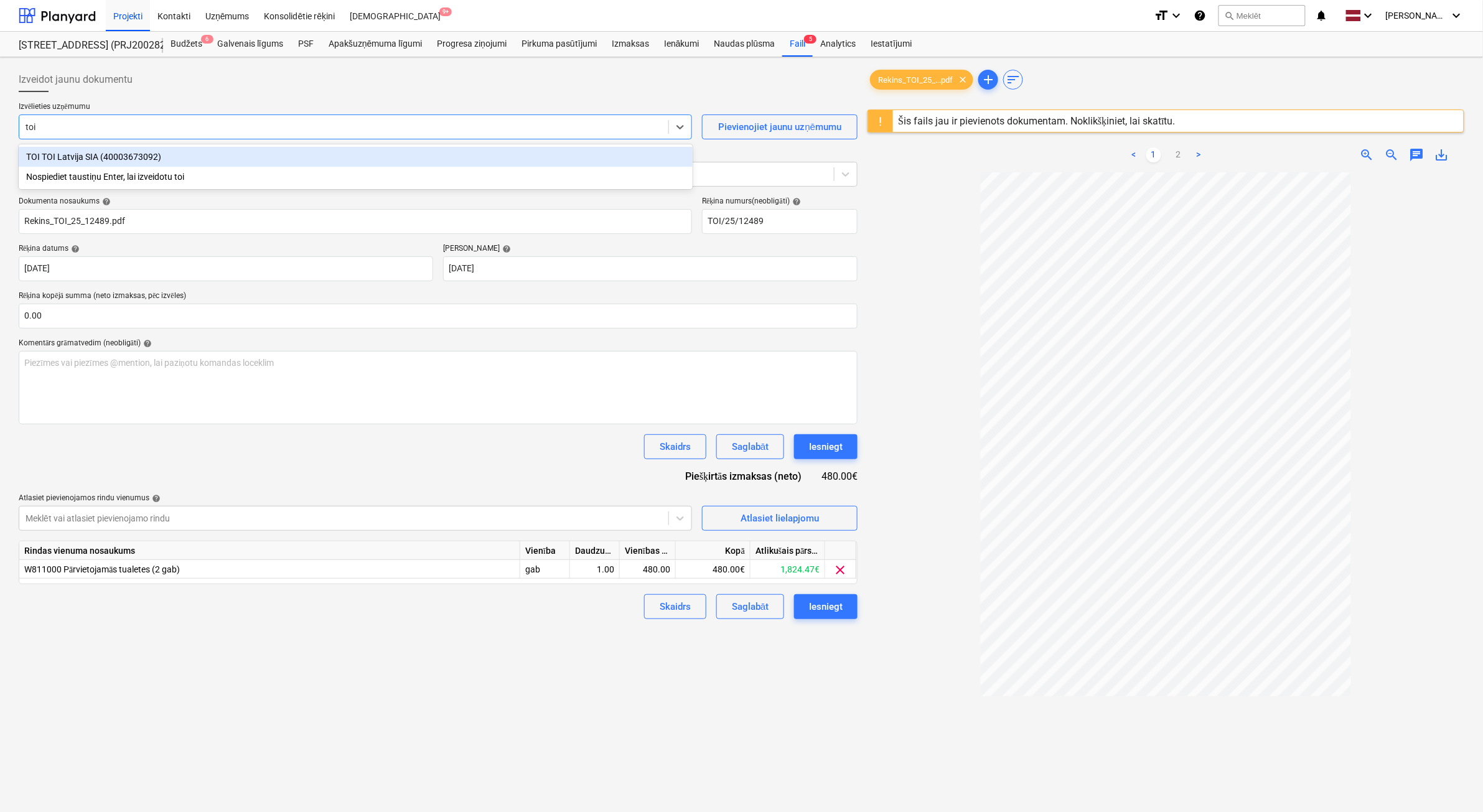
click at [173, 151] on div "TOI TOI Latvija SIA (40003673092)" at bounding box center [355, 157] width 673 height 20
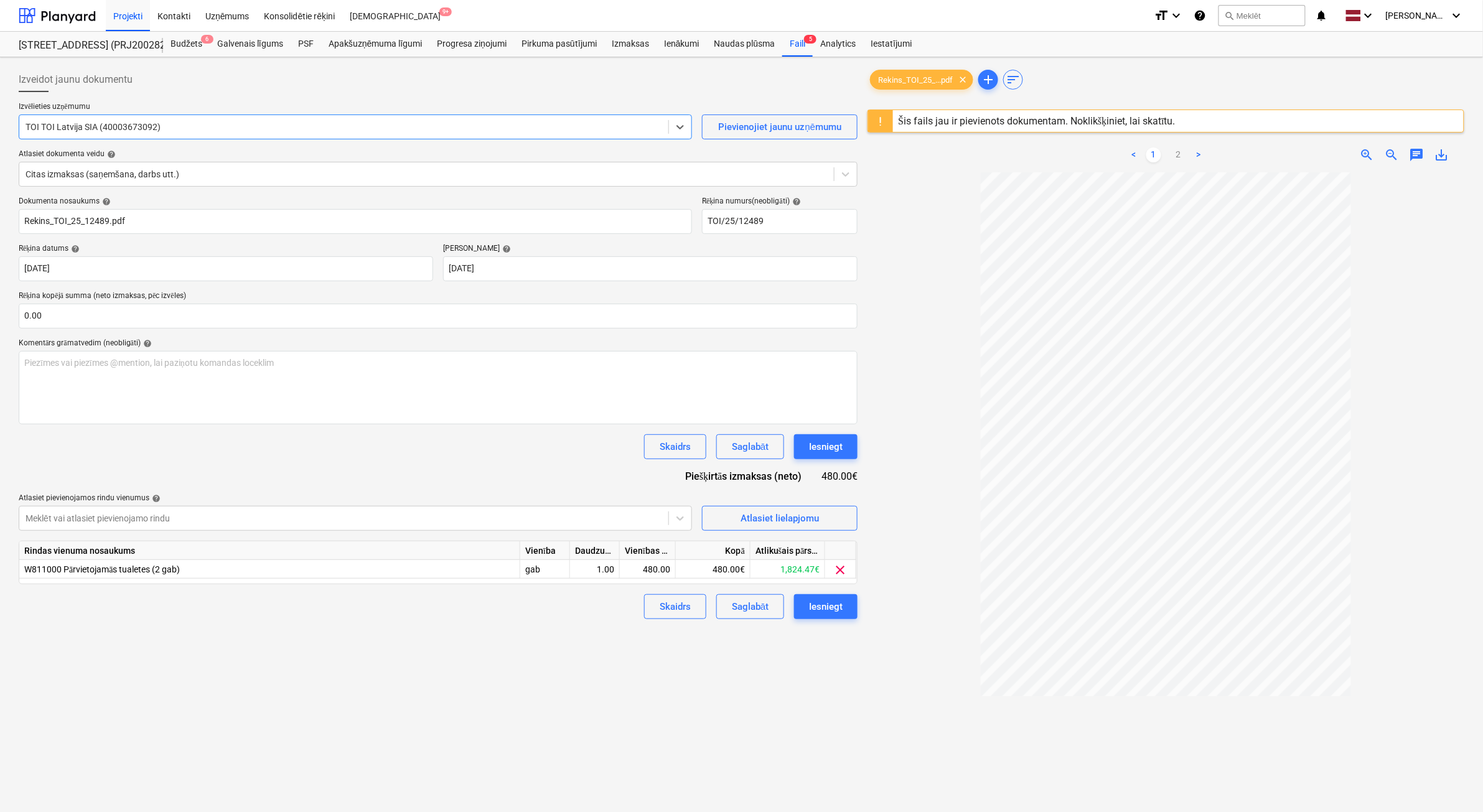
click at [405, 702] on div "Izveidot jaunu dokumentu Izvēlieties uzņēmumu option TOI TOI Latvija SIA (40003…" at bounding box center [438, 508] width 849 height 892
click at [1176, 154] on link "2" at bounding box center [1178, 155] width 15 height 15
click at [837, 601] on div "Iesniegt" at bounding box center [825, 606] width 34 height 16
